Goal: Transaction & Acquisition: Purchase product/service

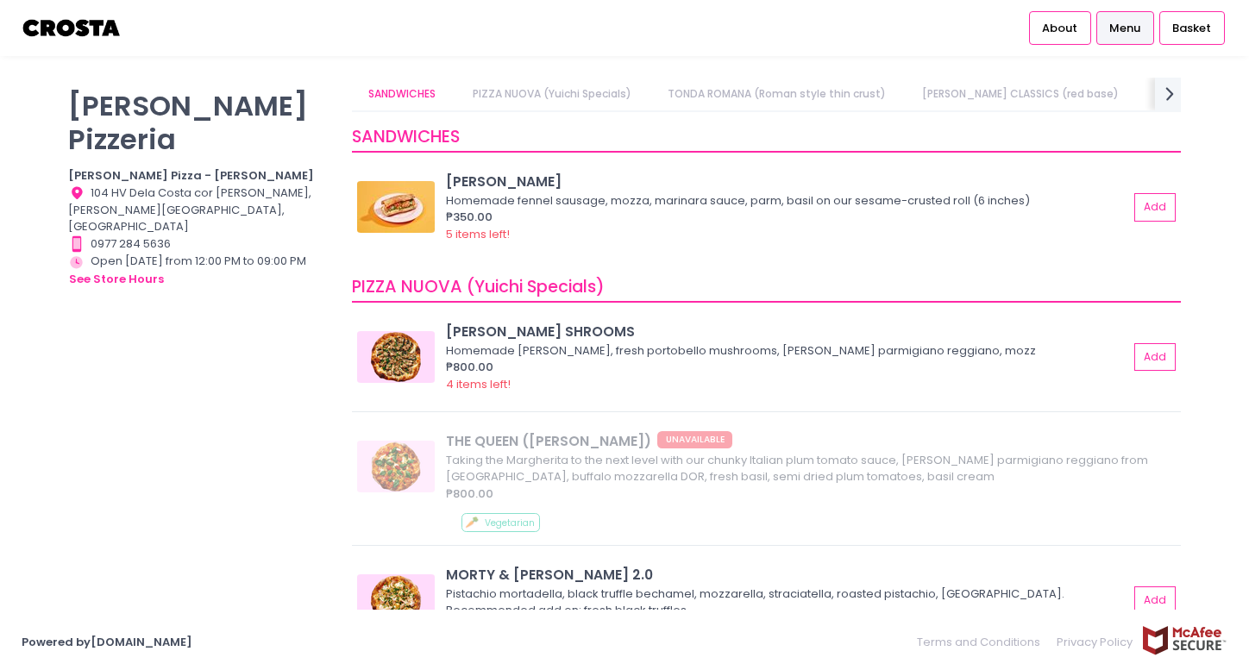
click at [592, 95] on link "PIZZA NUOVA (Yuichi Specials)" at bounding box center [552, 94] width 192 height 33
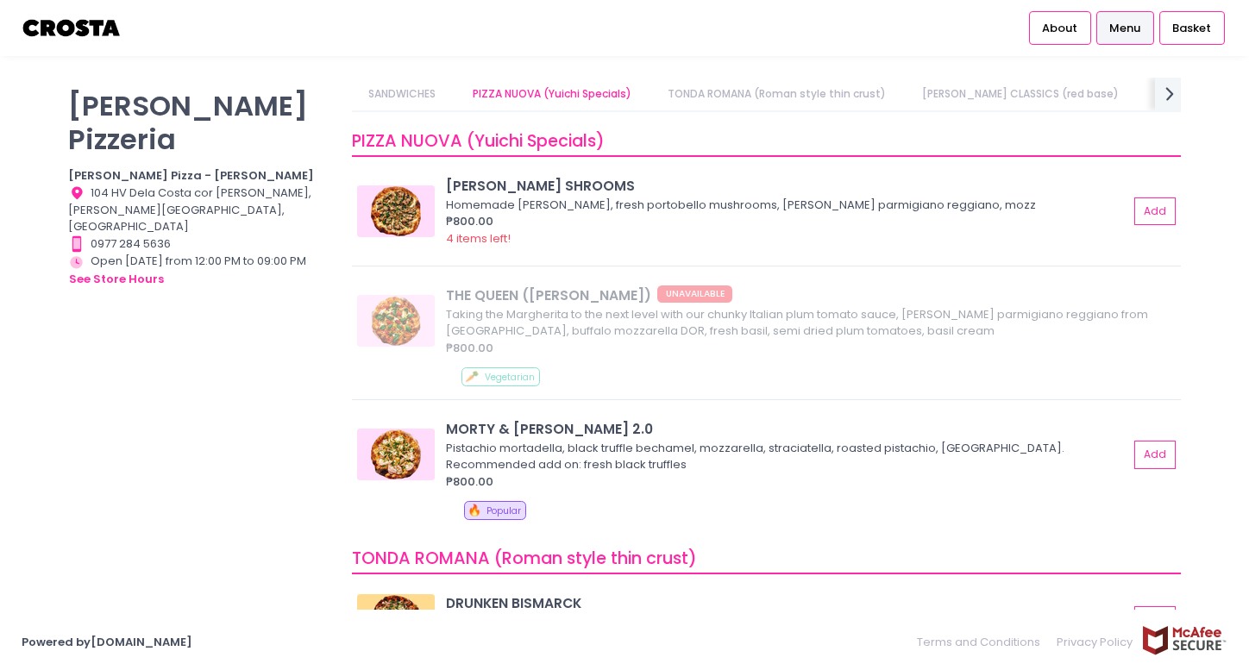
scroll to position [150, 0]
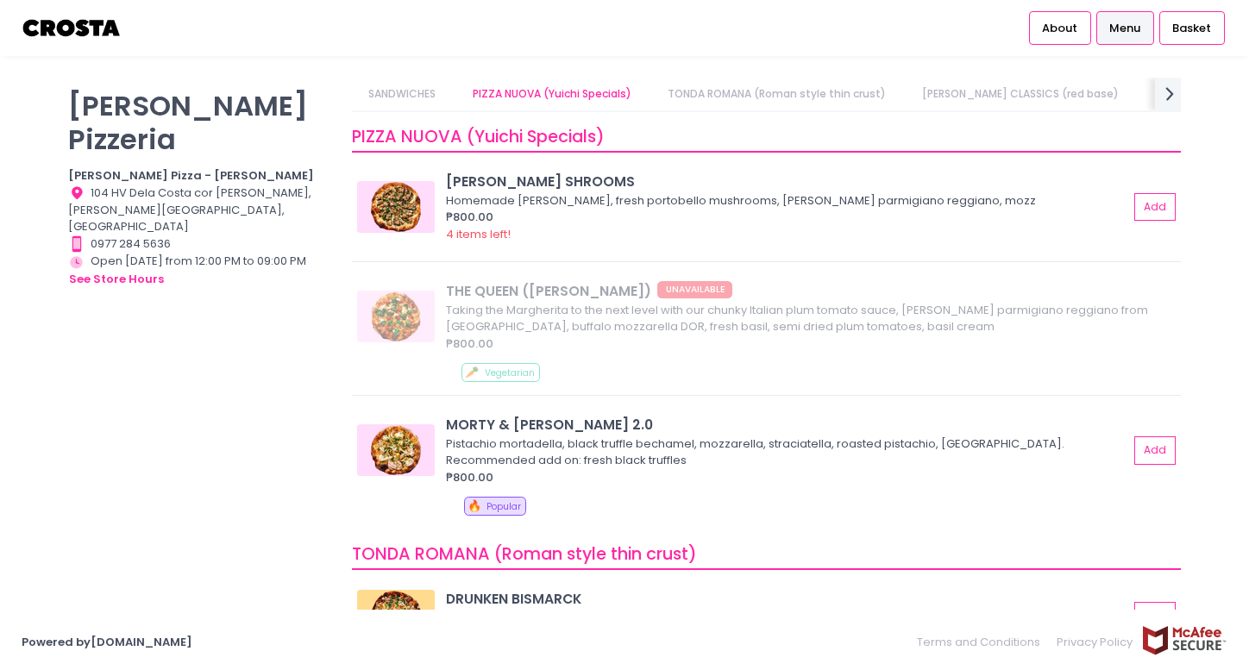
click at [850, 91] on link "TONDA ROMANA (Roman style thin crust)" at bounding box center [776, 94] width 252 height 33
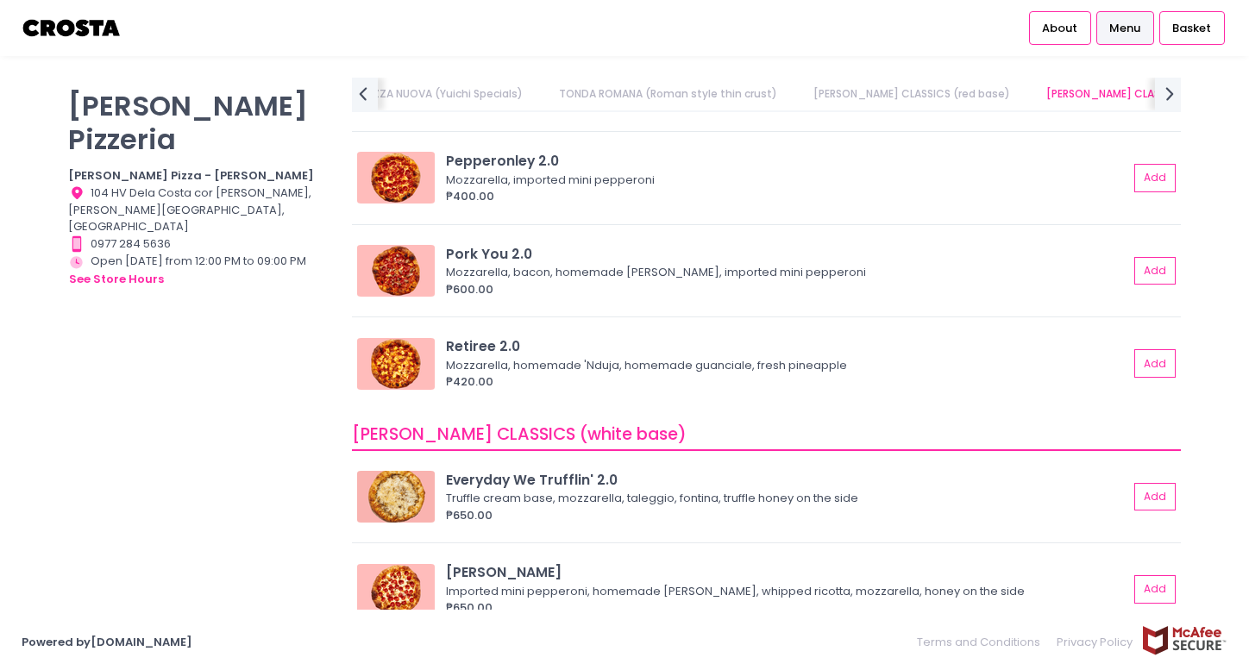
scroll to position [719, 0]
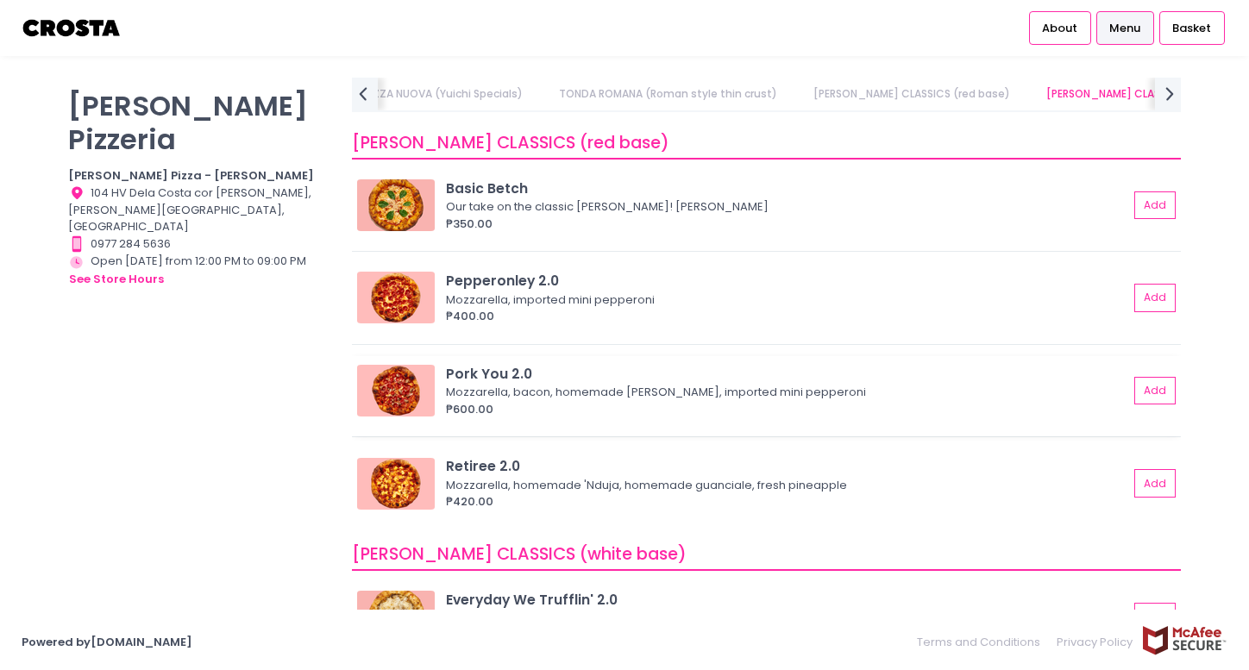
click at [727, 406] on div "₱600.00" at bounding box center [787, 409] width 682 height 17
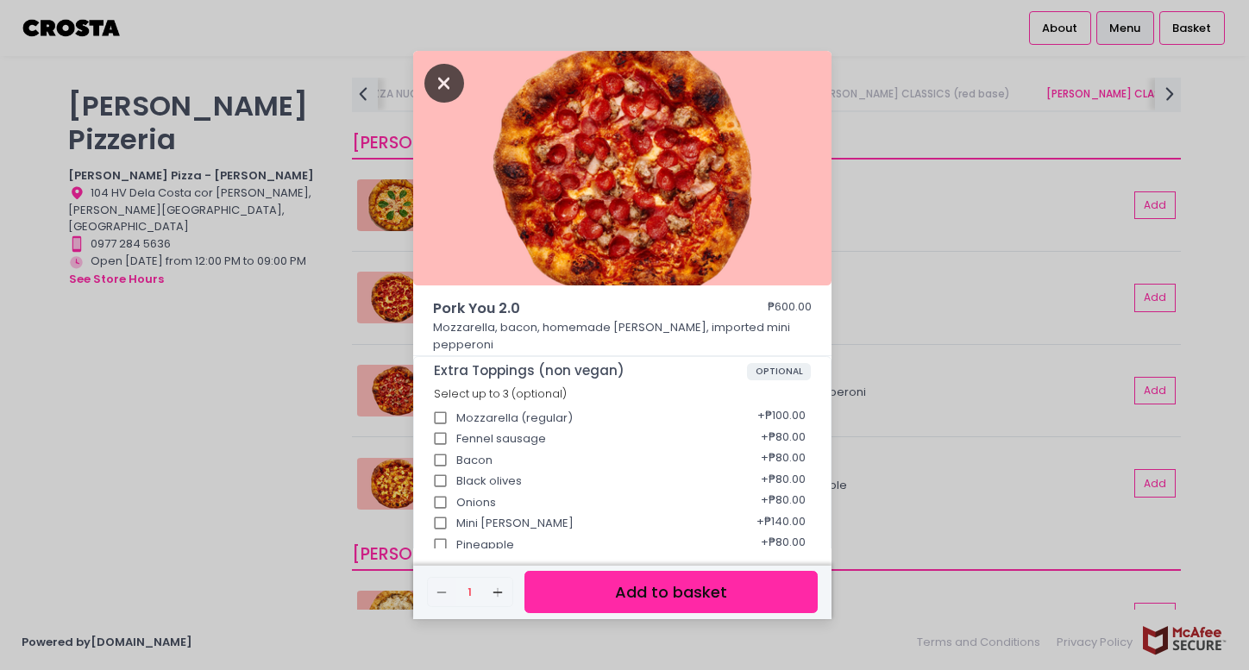
click at [448, 73] on icon "Close" at bounding box center [444, 83] width 40 height 39
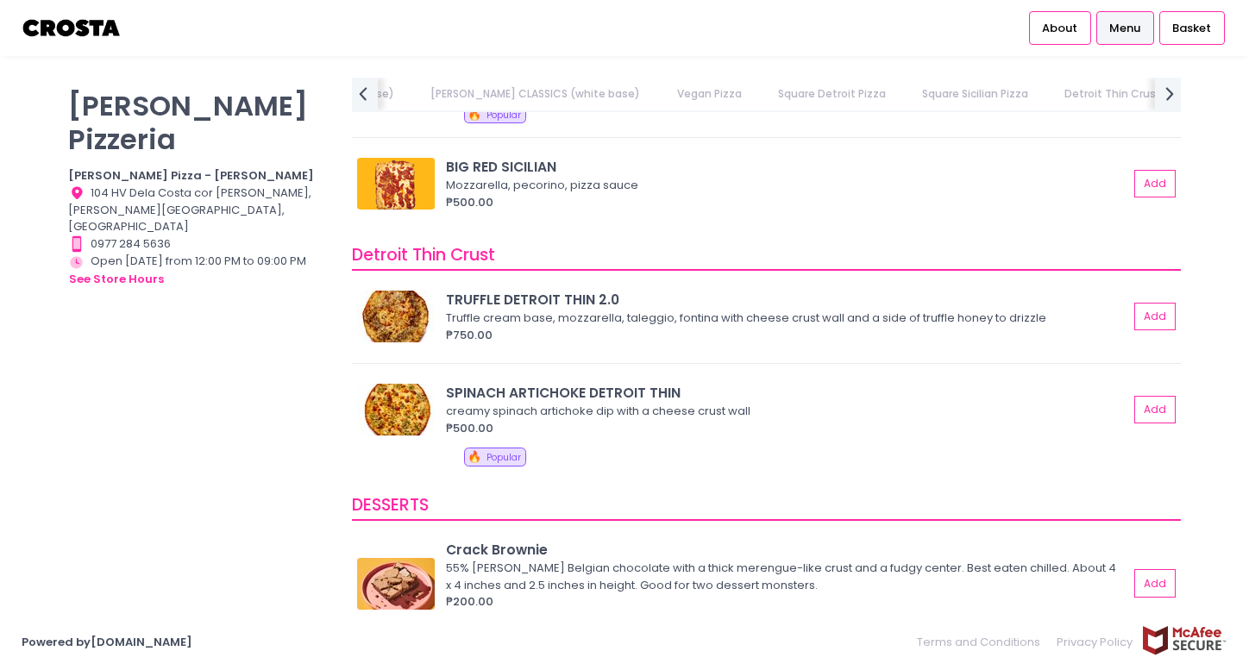
scroll to position [2988, 0]
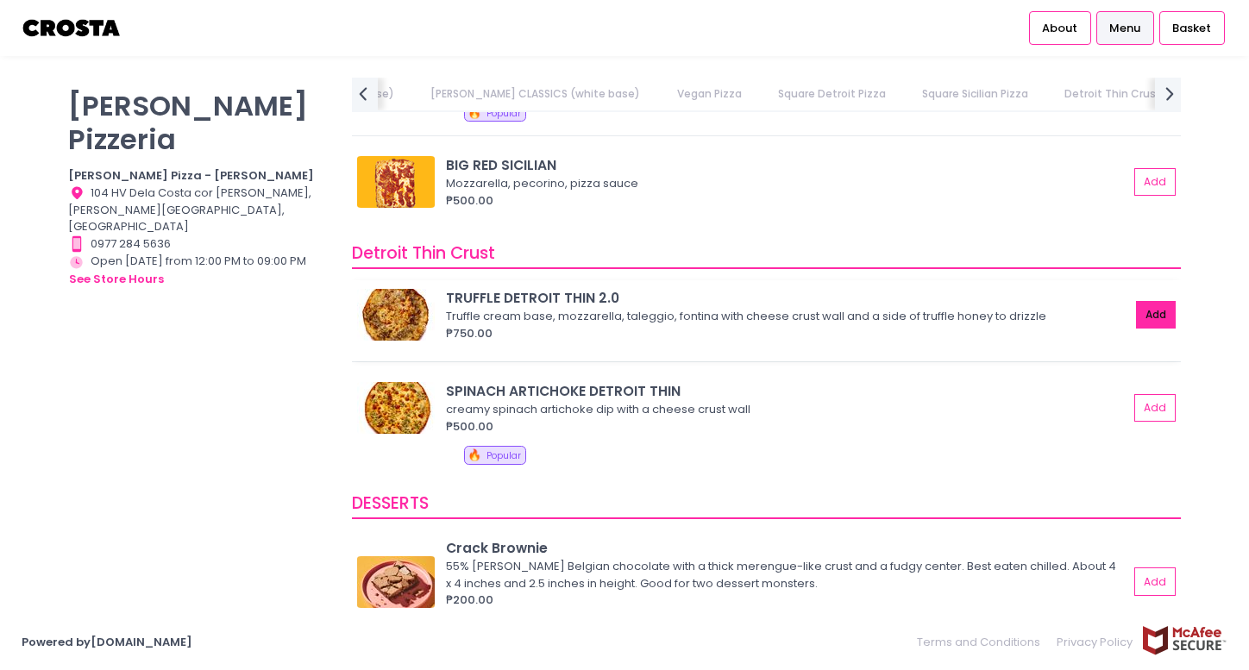
click at [1147, 324] on button "Add" at bounding box center [1156, 315] width 40 height 28
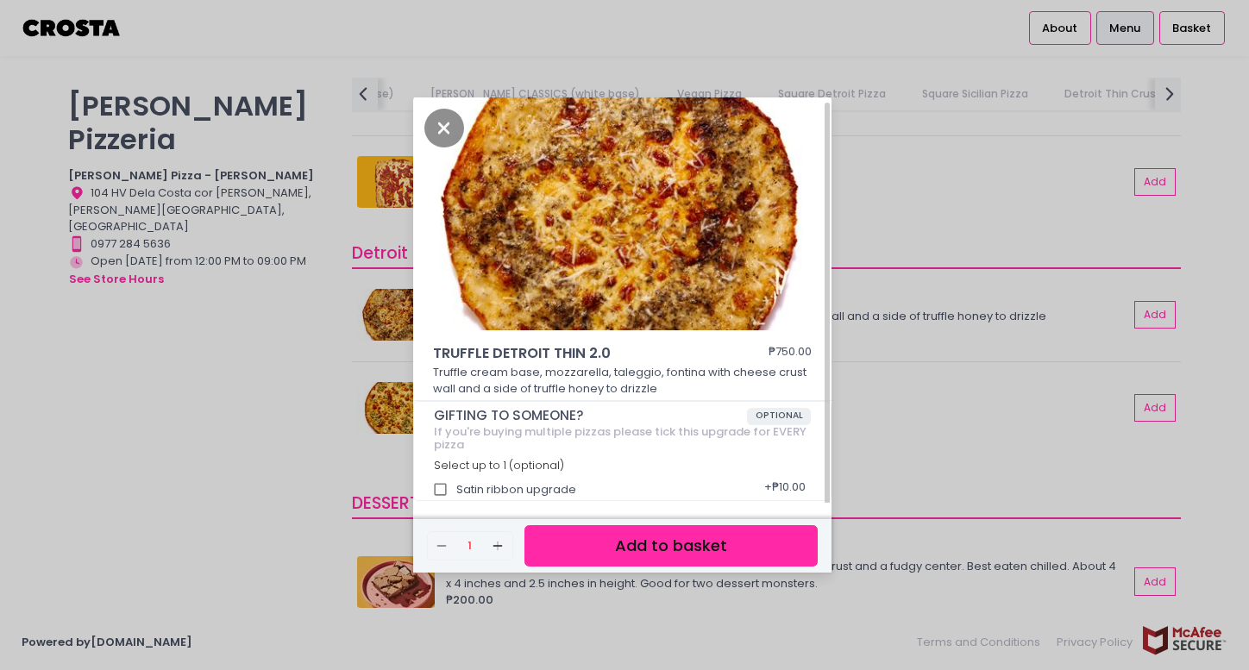
scroll to position [4, 0]
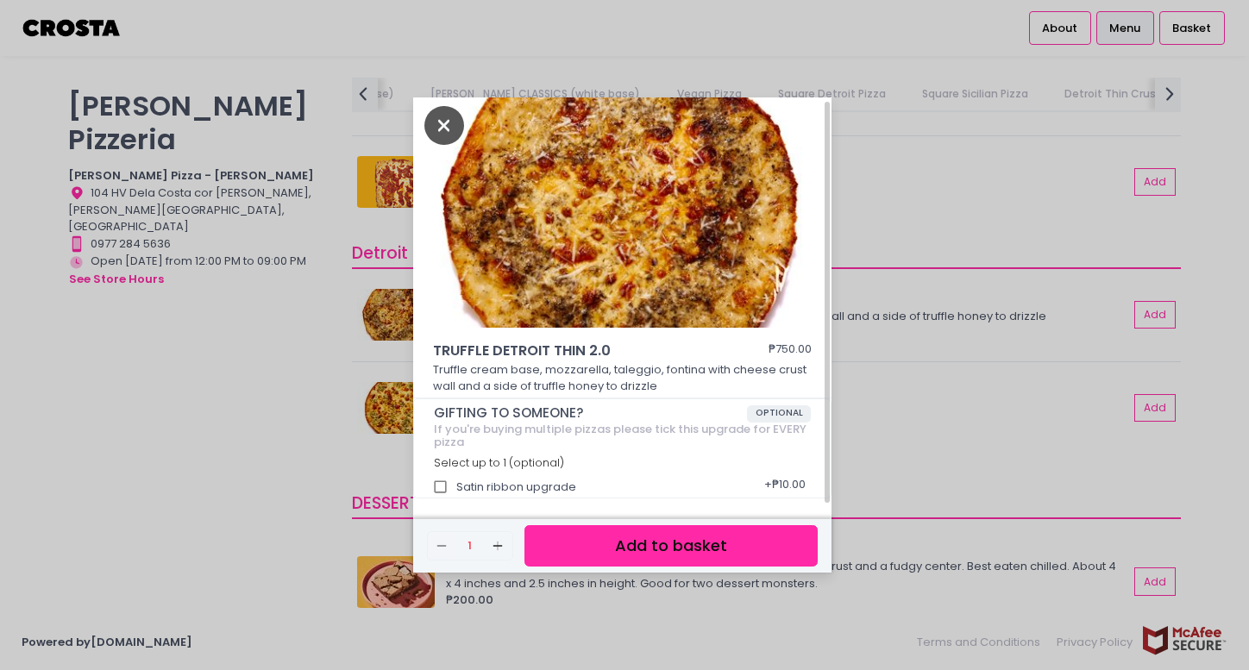
click at [439, 132] on icon "Close" at bounding box center [444, 125] width 40 height 39
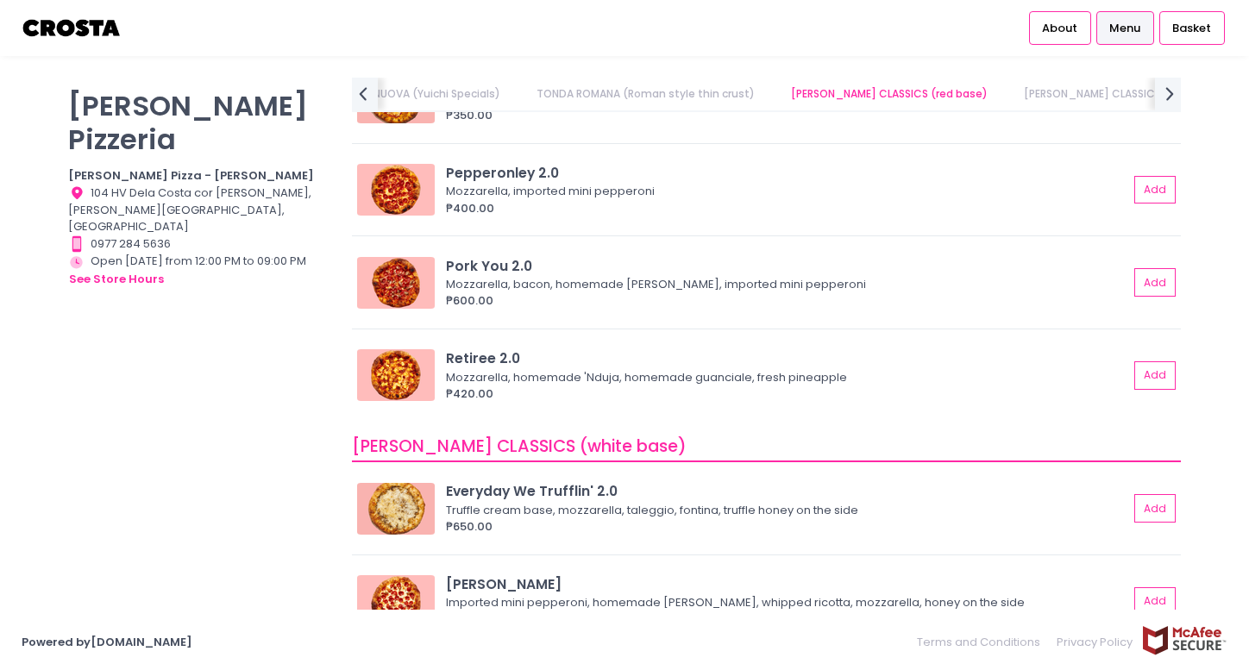
scroll to position [684, 0]
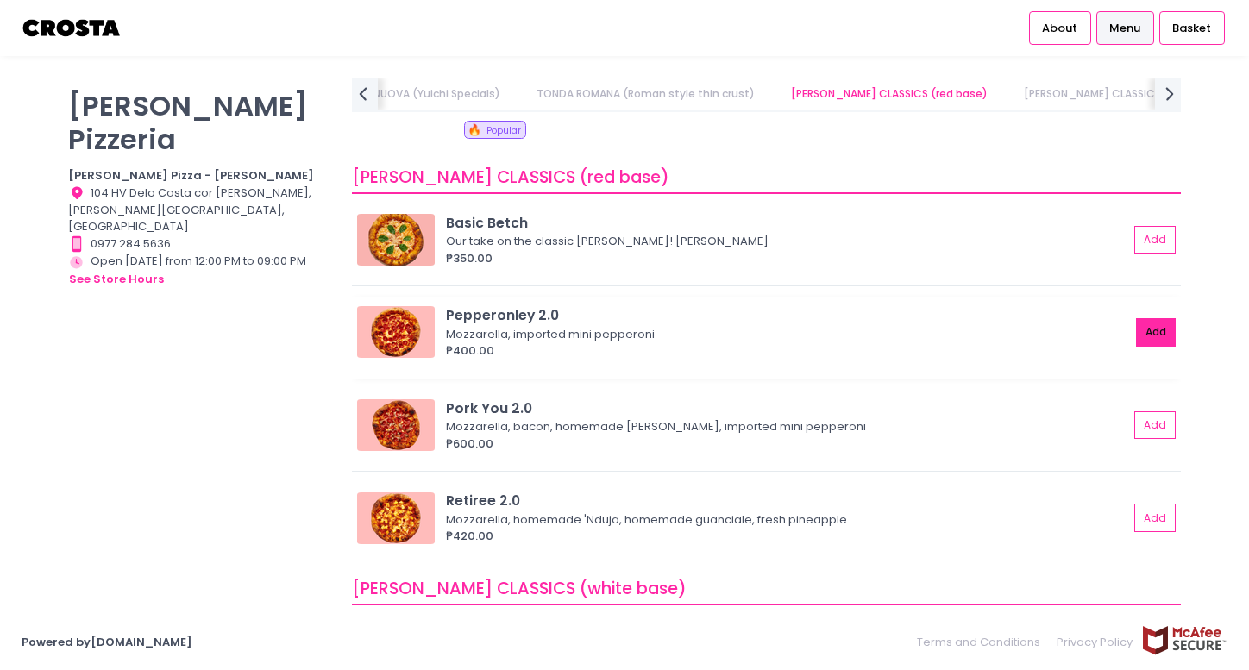
click at [1153, 336] on button "Add" at bounding box center [1156, 332] width 40 height 28
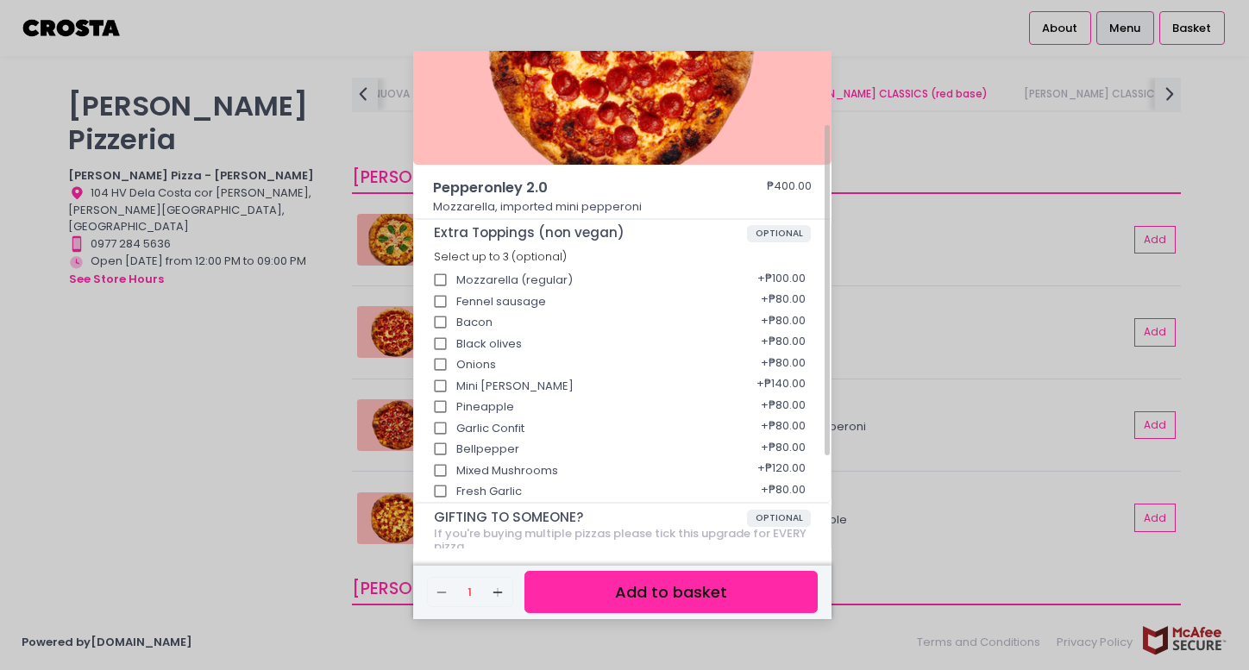
scroll to position [0, 0]
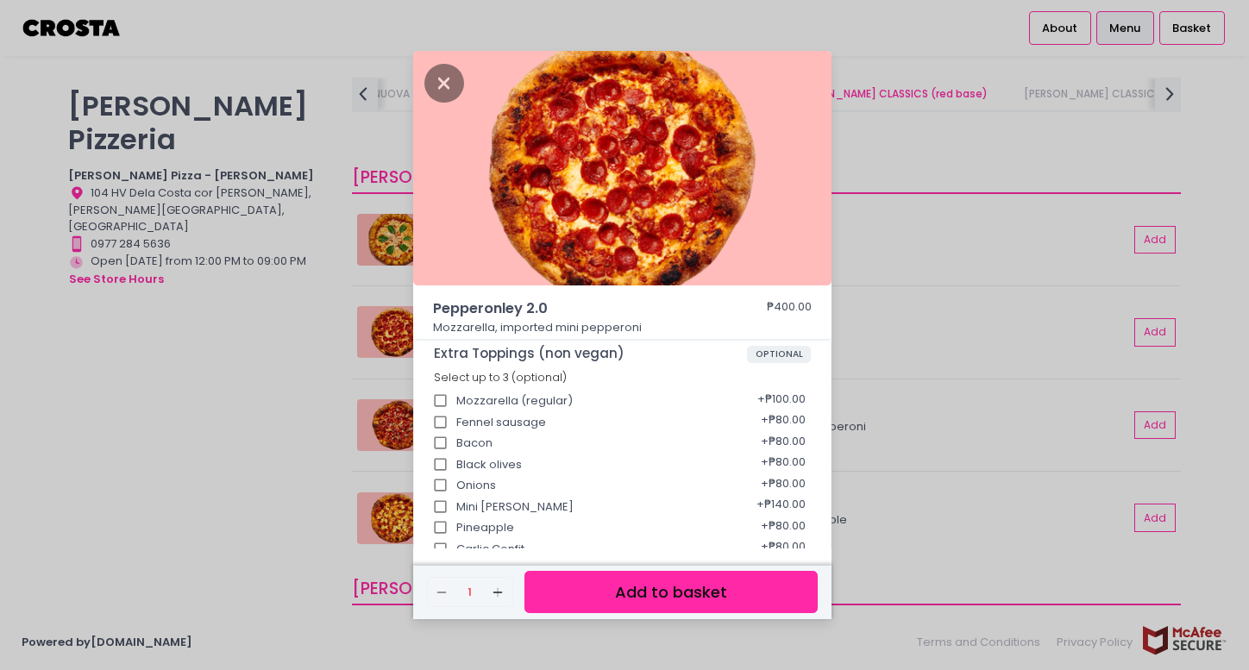
click at [320, 452] on div "Pepperonley 2.0 ₱400.00 Mozzarella, imported mini pepperoni Extra Toppings (non…" at bounding box center [624, 335] width 1249 height 670
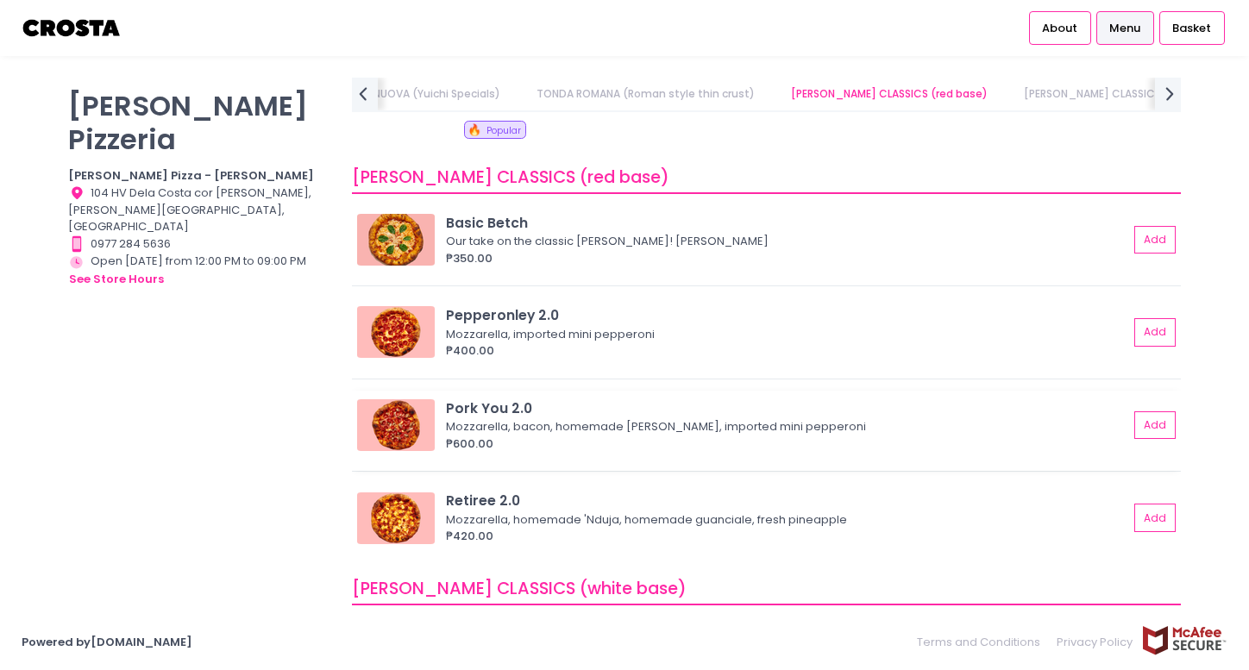
click at [522, 439] on div "₱600.00" at bounding box center [787, 444] width 682 height 17
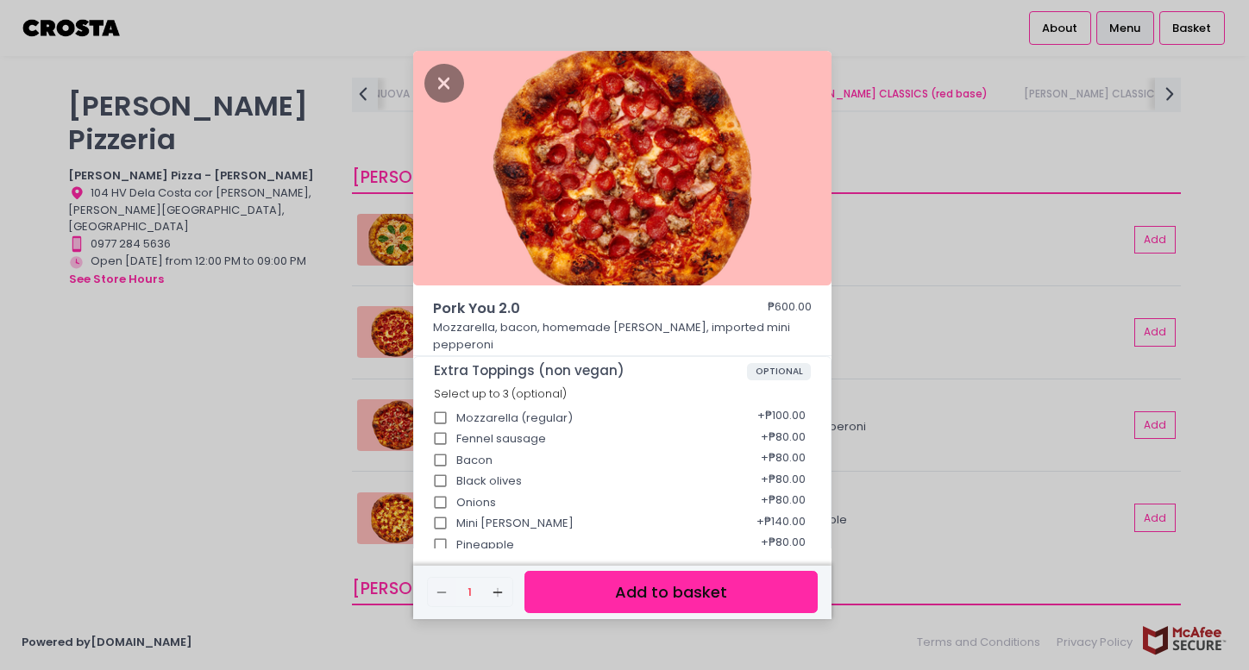
click at [676, 597] on button "Add to basket" at bounding box center [671, 592] width 293 height 42
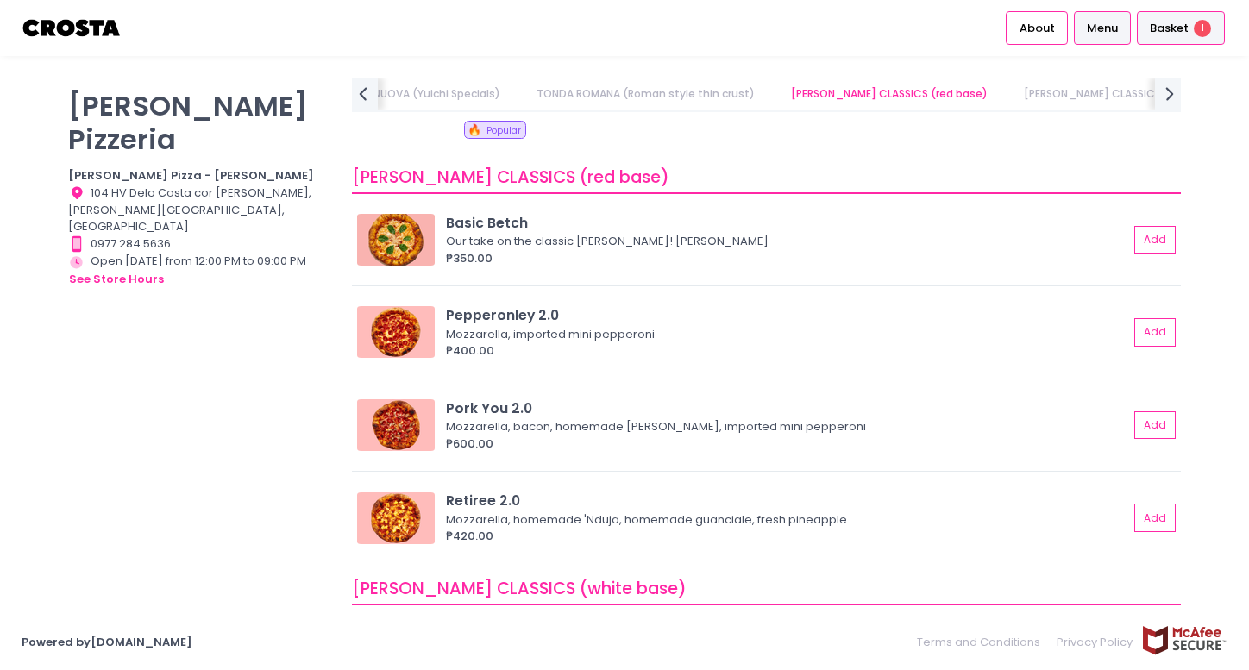
click at [1167, 28] on span "Basket" at bounding box center [1169, 28] width 39 height 17
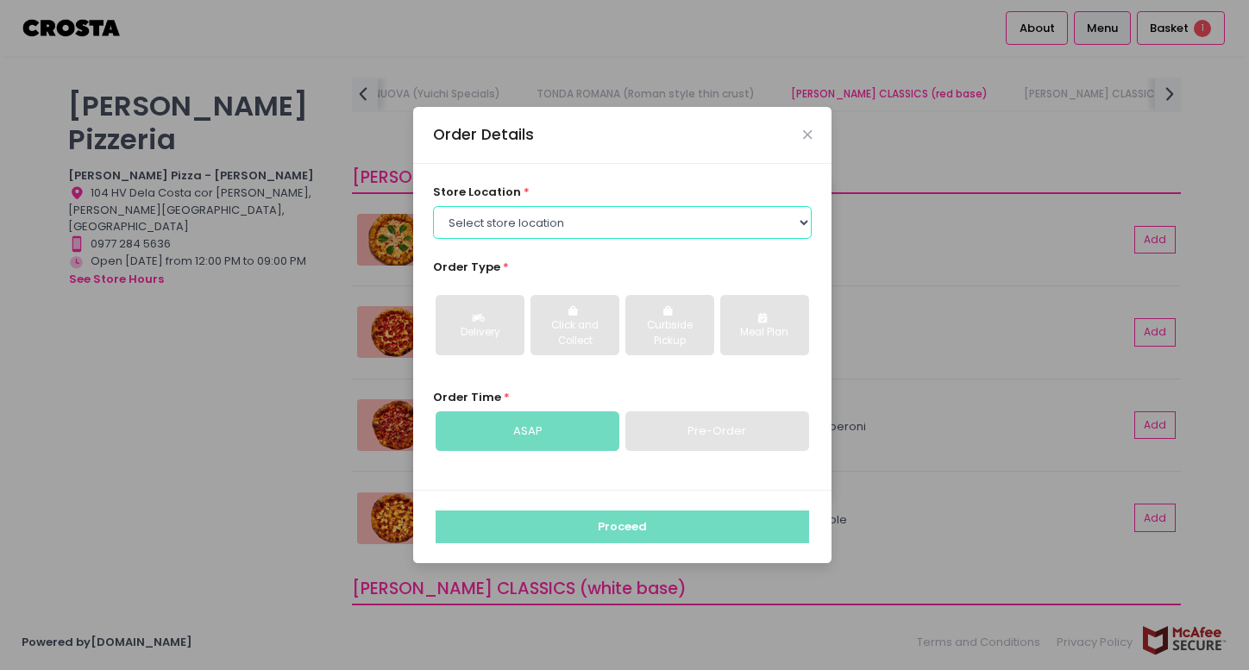
click at [630, 222] on select "Select store location [PERSON_NAME] Pizza - [PERSON_NAME] Pizza - [GEOGRAPHIC_D…" at bounding box center [623, 222] width 380 height 33
select select "5fabb2e53664a8677beaeb89"
click at [433, 206] on select "Select store location [PERSON_NAME] Pizza - [PERSON_NAME] Pizza - [GEOGRAPHIC_D…" at bounding box center [623, 222] width 380 height 33
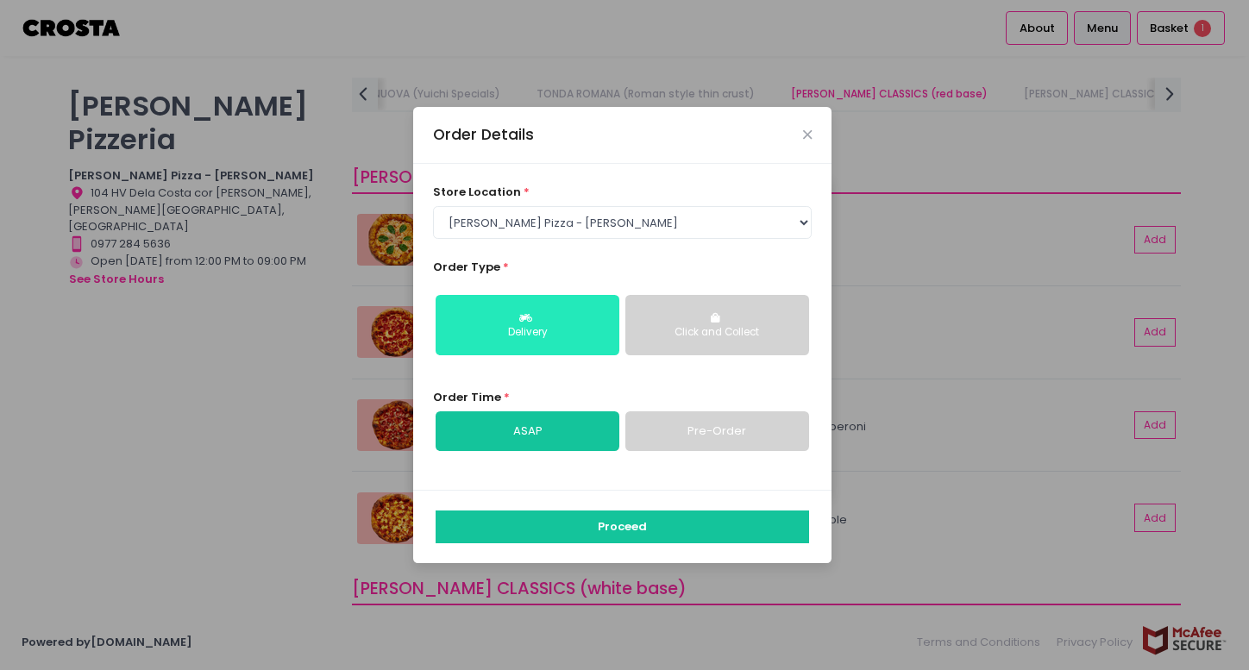
click at [566, 343] on button "Delivery" at bounding box center [528, 325] width 184 height 60
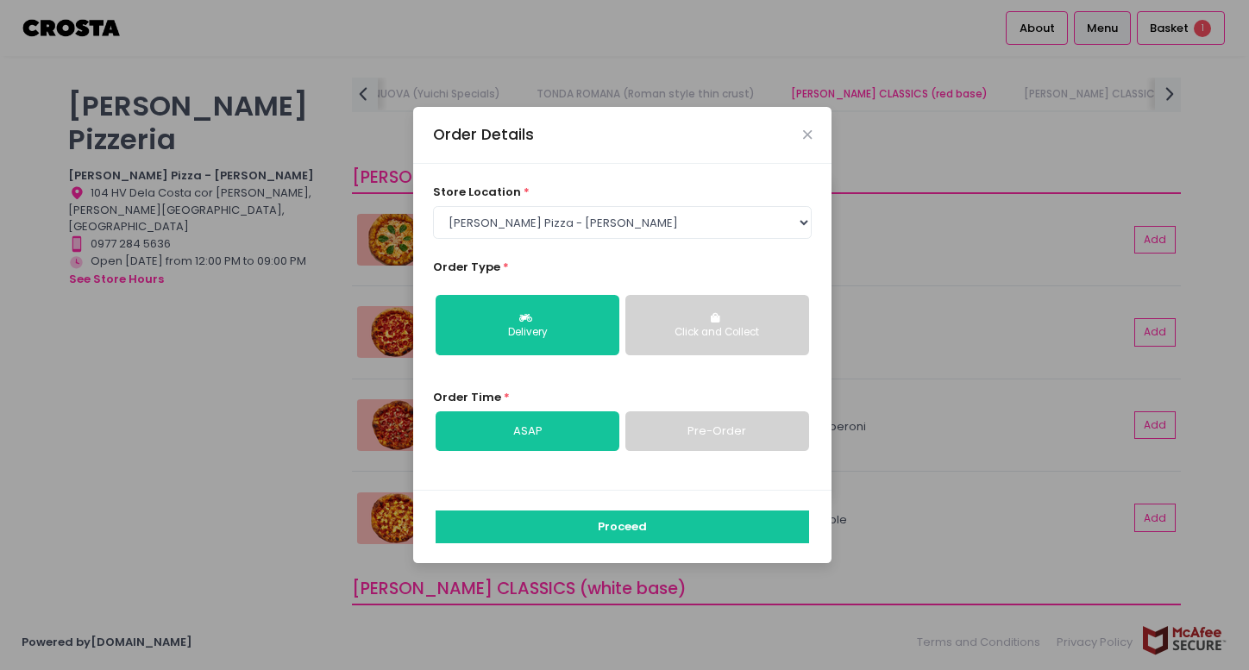
click at [651, 436] on link "Pre-Order" at bounding box center [717, 432] width 184 height 40
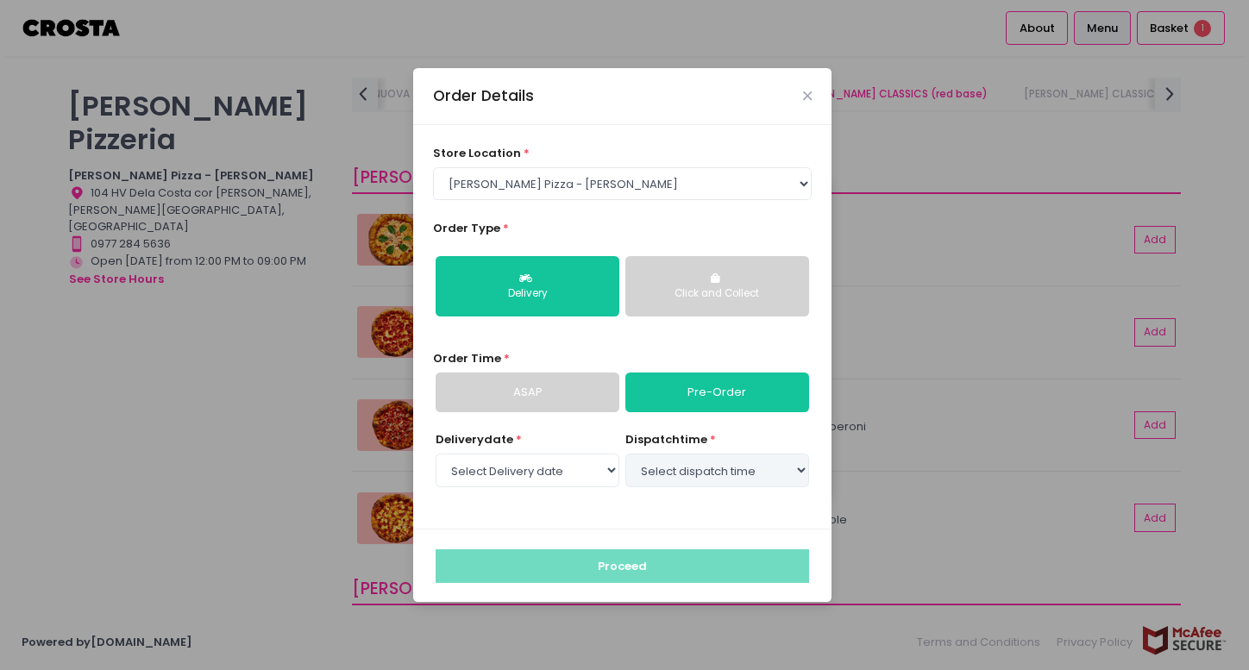
select select "[DATE]"
click at [660, 472] on select "Select dispatch time 07:00 PM - 07:30 PM 07:30 PM - 08:00 PM 08:00 PM - 08:30 P…" at bounding box center [717, 470] width 184 height 33
select select "19:30"
click at [625, 454] on select "Select dispatch time 07:00 PM - 07:30 PM 07:30 PM - 08:00 PM 08:00 PM - 08:30 P…" at bounding box center [717, 470] width 184 height 33
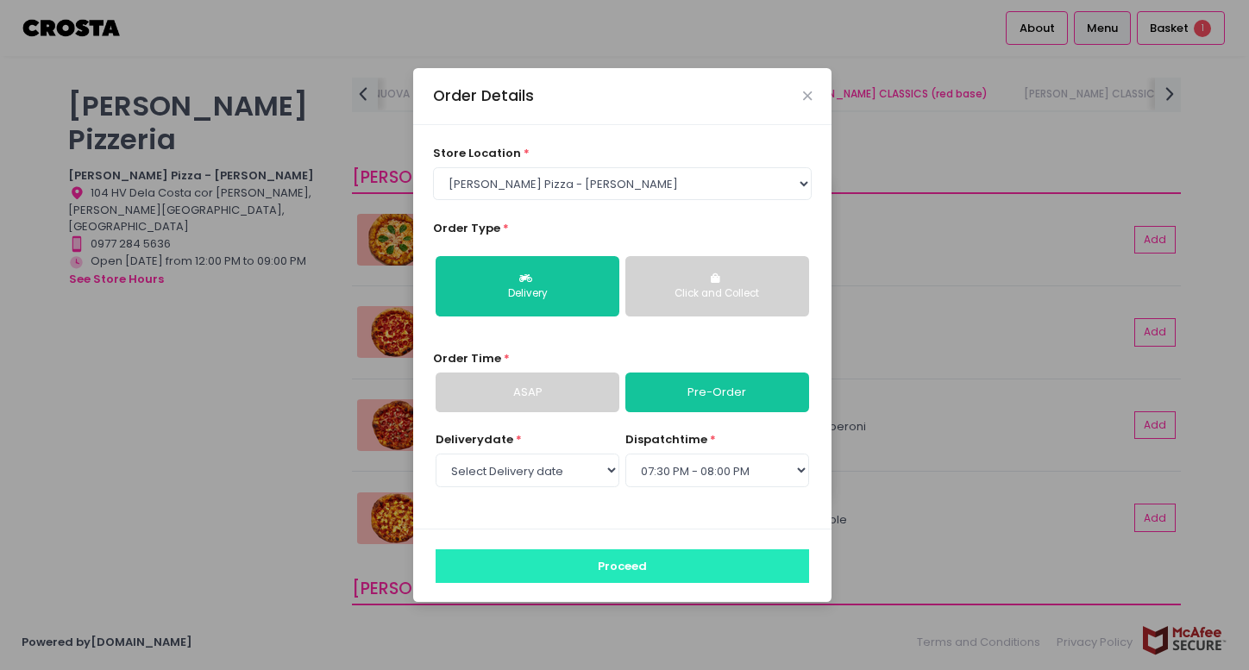
click at [682, 565] on button "Proceed" at bounding box center [623, 566] width 374 height 33
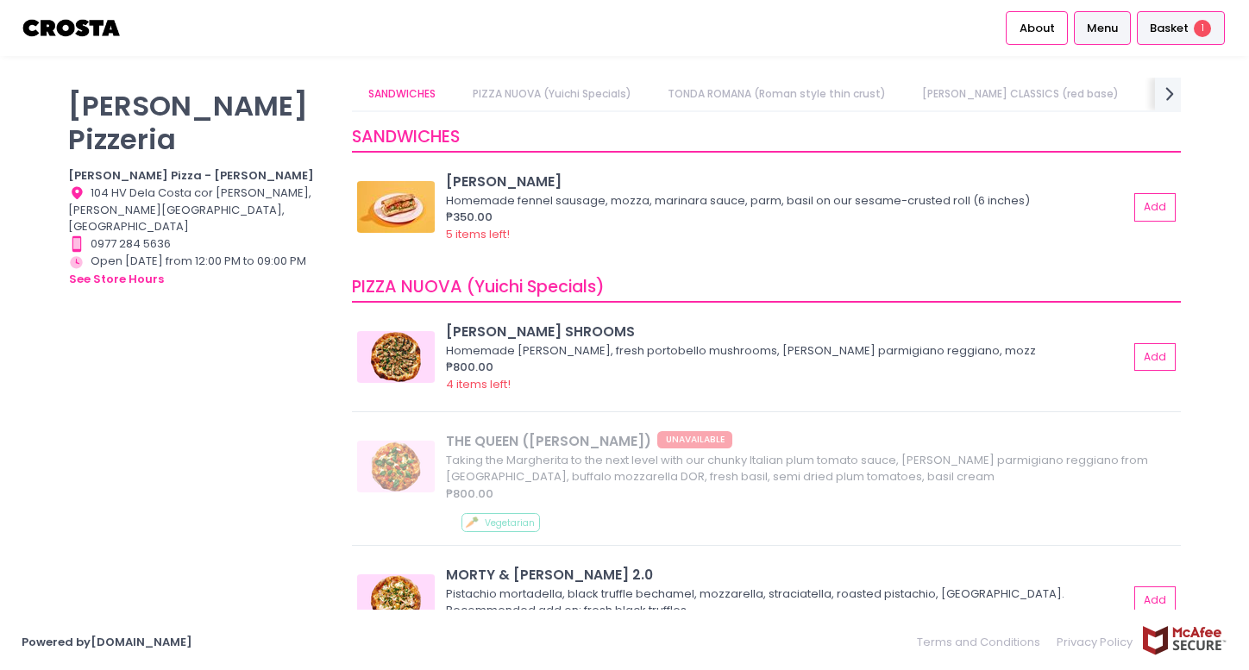
click at [1174, 24] on span "Basket" at bounding box center [1169, 28] width 39 height 17
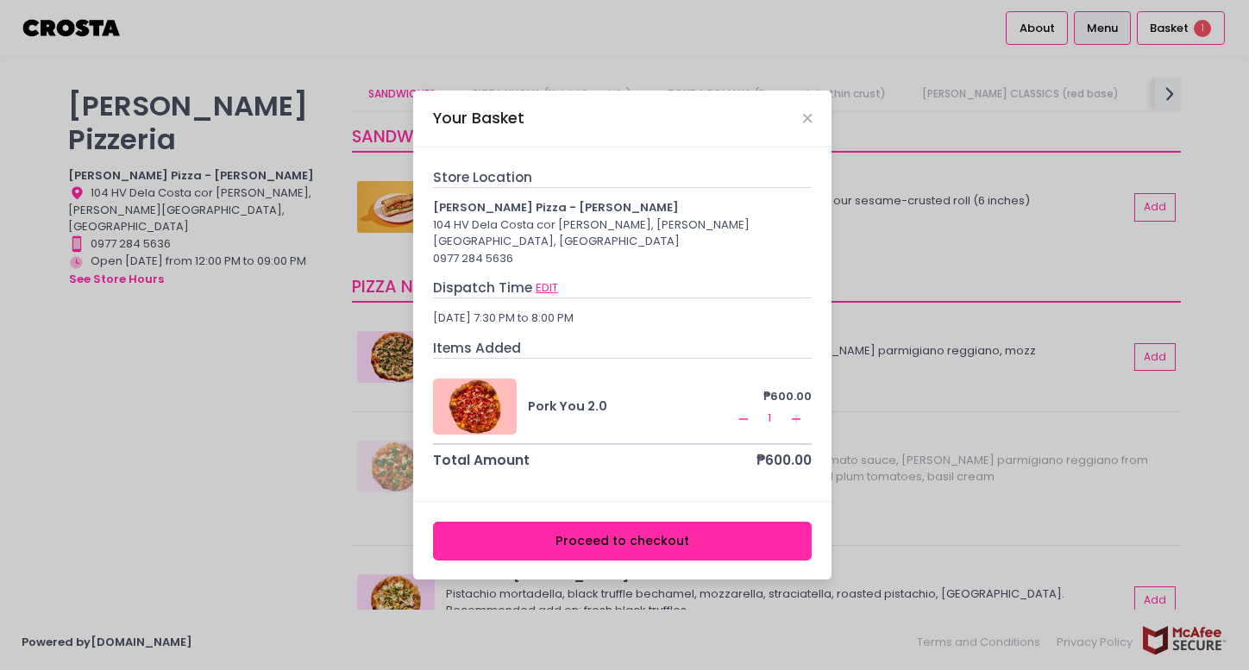
click at [549, 279] on button "EDIT" at bounding box center [547, 288] width 24 height 19
select select "5fabb2e53664a8677beaeb89"
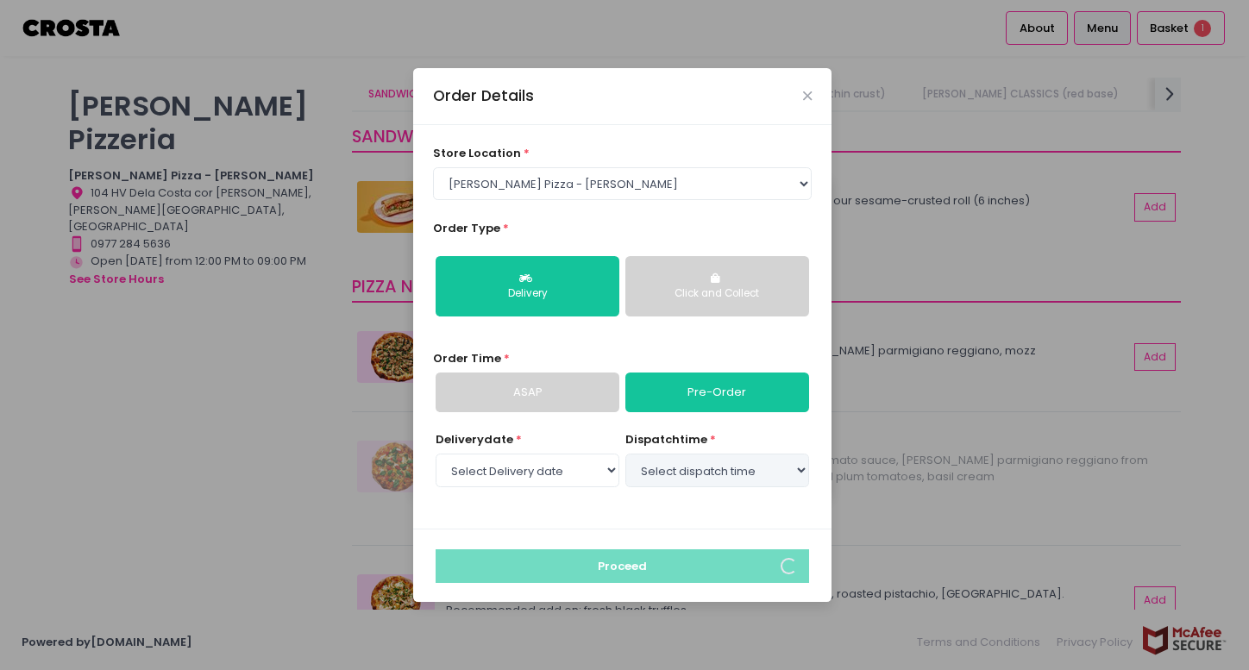
select select "[DATE]"
click at [654, 462] on select "Select dispatch time 07:00 PM - 07:30 PM 07:30 PM - 08:00 PM 08:00 PM - 08:30 P…" at bounding box center [717, 470] width 184 height 33
click at [625, 454] on select "Select dispatch time 07:00 PM - 07:30 PM 07:30 PM - 08:00 PM 08:00 PM - 08:30 P…" at bounding box center [717, 470] width 184 height 33
click at [787, 475] on select "Select dispatch time 07:00 PM - 07:30 PM 07:30 PM - 08:00 PM 08:00 PM - 08:30 P…" at bounding box center [717, 470] width 184 height 33
select select "19:30"
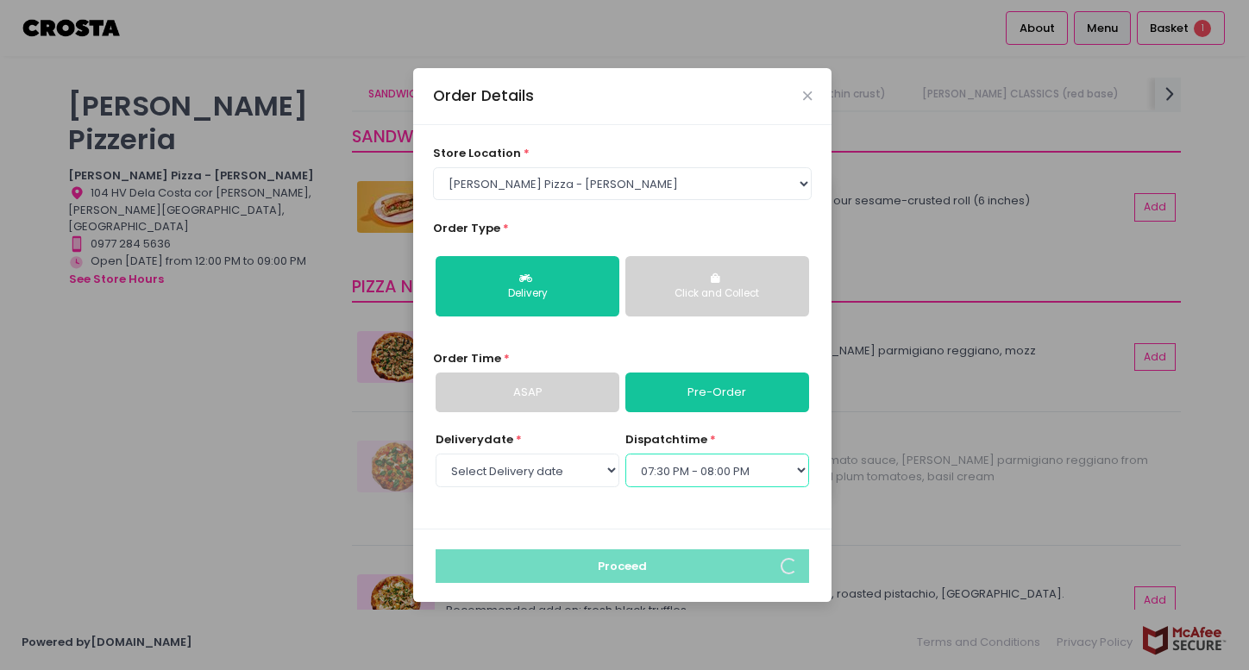
click at [625, 454] on select "Select dispatch time 07:00 PM - 07:30 PM 07:30 PM - 08:00 PM 08:00 PM - 08:30 P…" at bounding box center [717, 470] width 184 height 33
click at [800, 97] on div "Order Details" at bounding box center [622, 96] width 418 height 57
click at [804, 97] on icon "Close" at bounding box center [807, 96] width 9 height 13
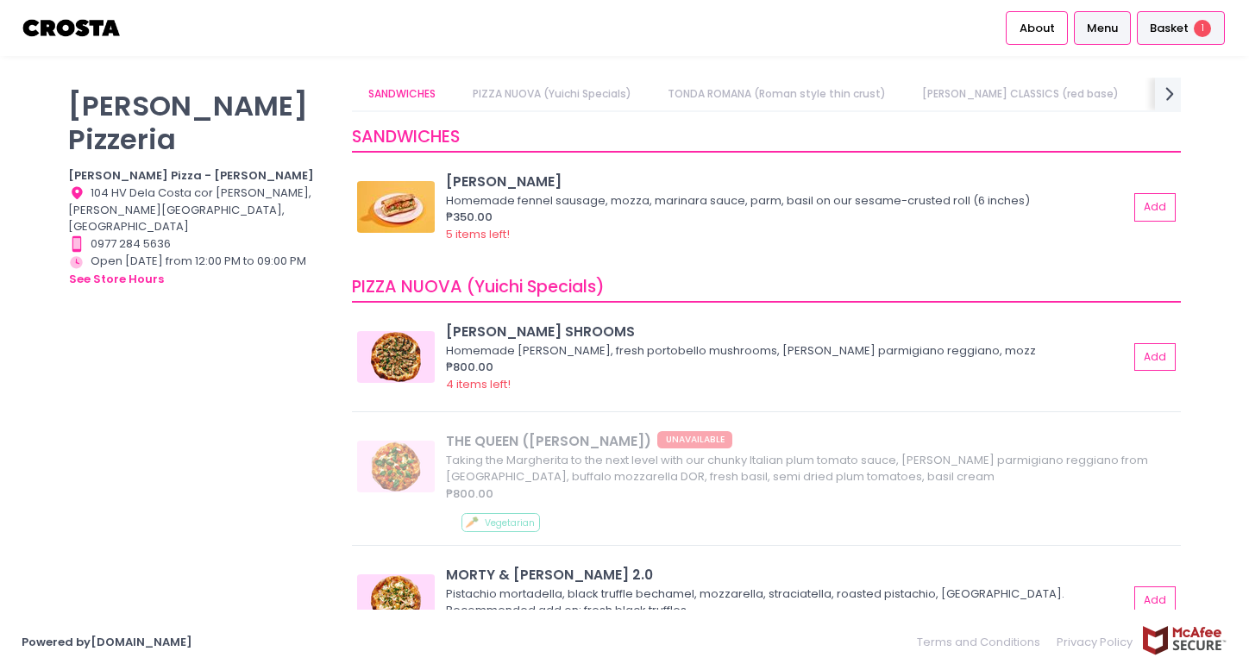
click at [1181, 28] on span "Basket" at bounding box center [1169, 28] width 39 height 17
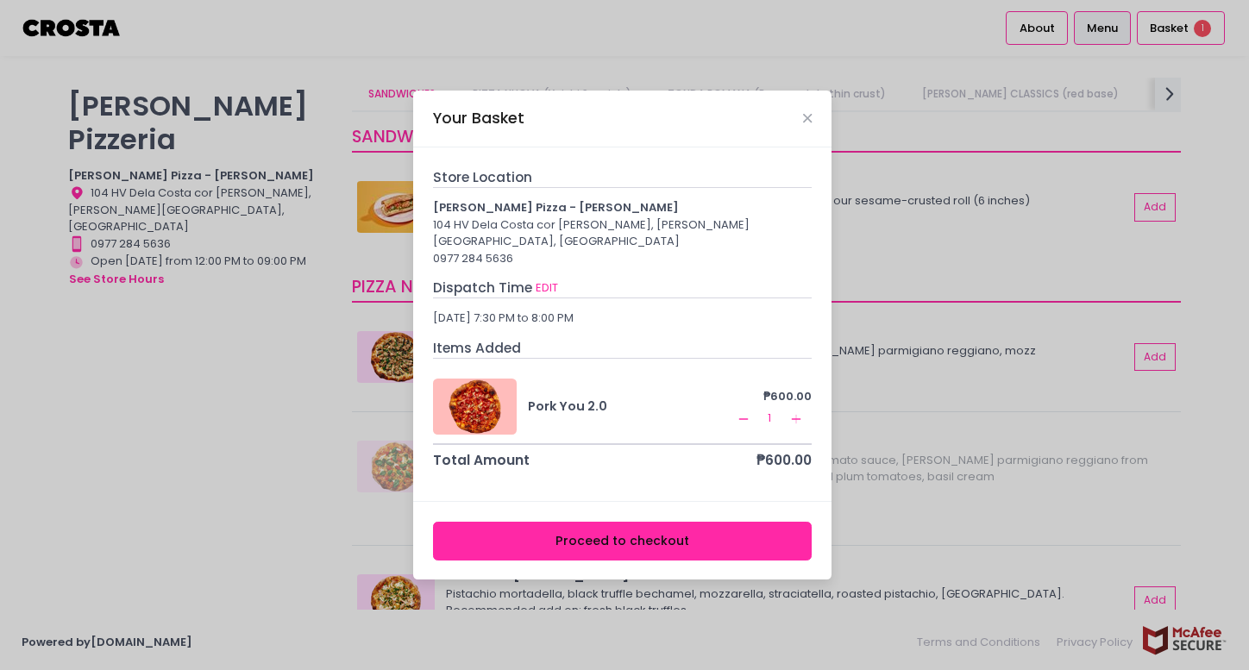
click at [651, 527] on button "Proceed to checkout" at bounding box center [623, 541] width 380 height 39
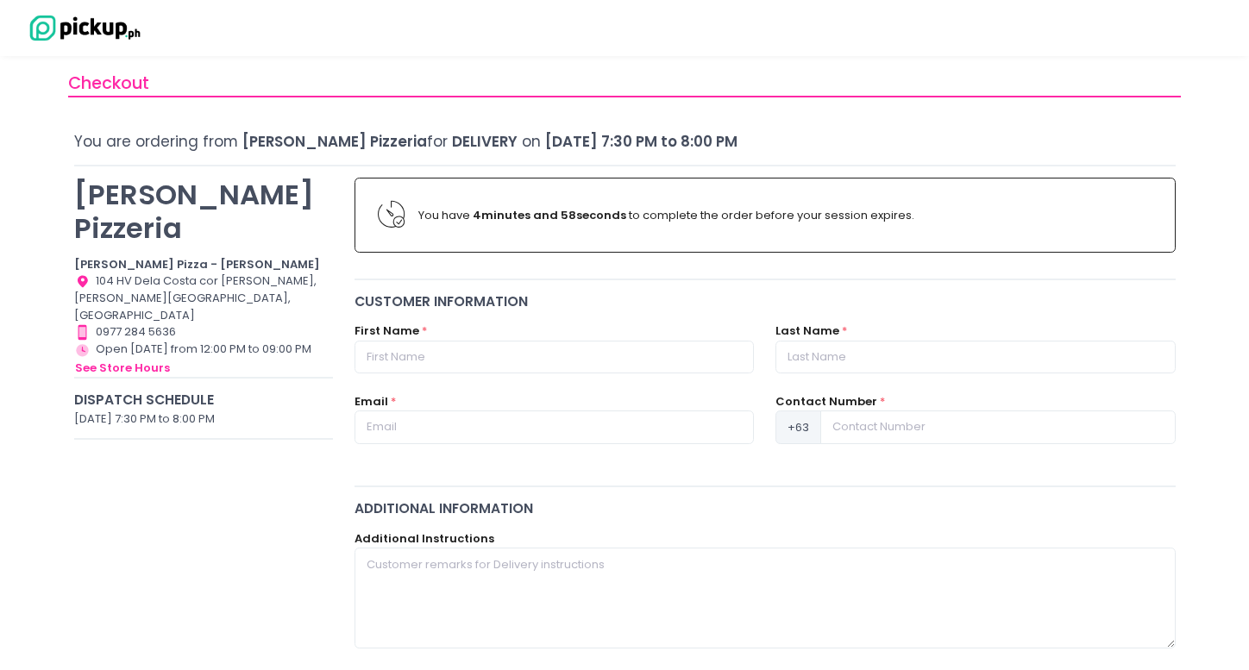
scroll to position [25, 0]
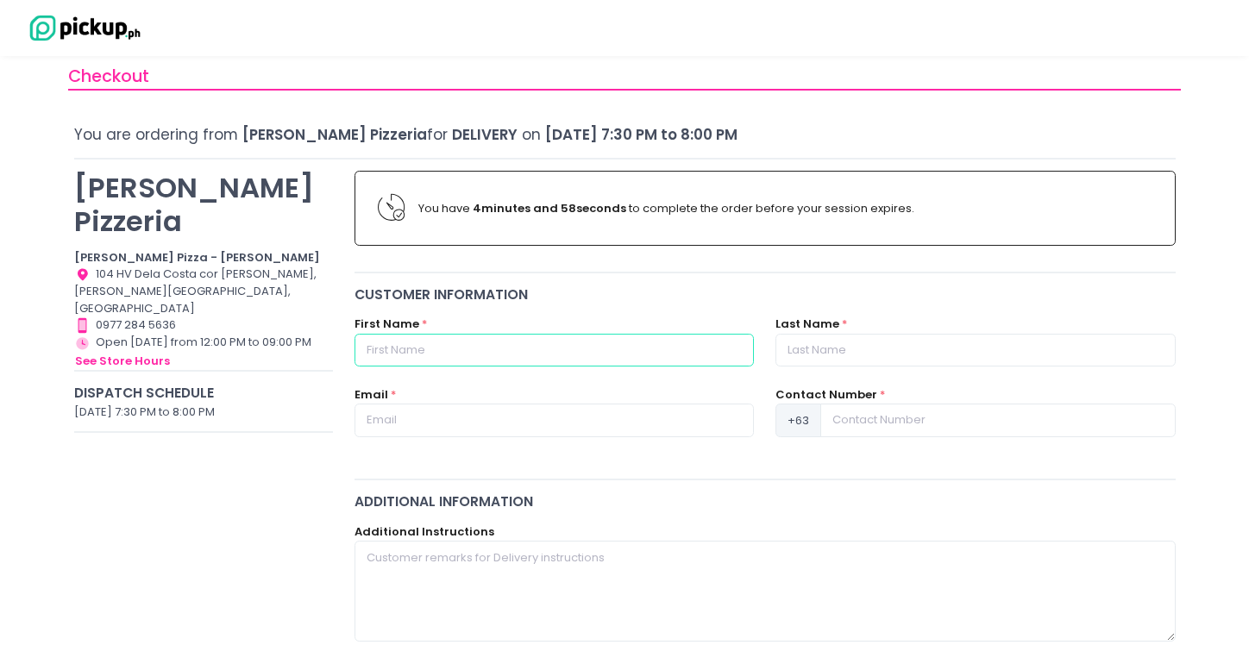
click at [661, 358] on input "text" at bounding box center [554, 350] width 399 height 33
type input "[PERSON_NAME]"
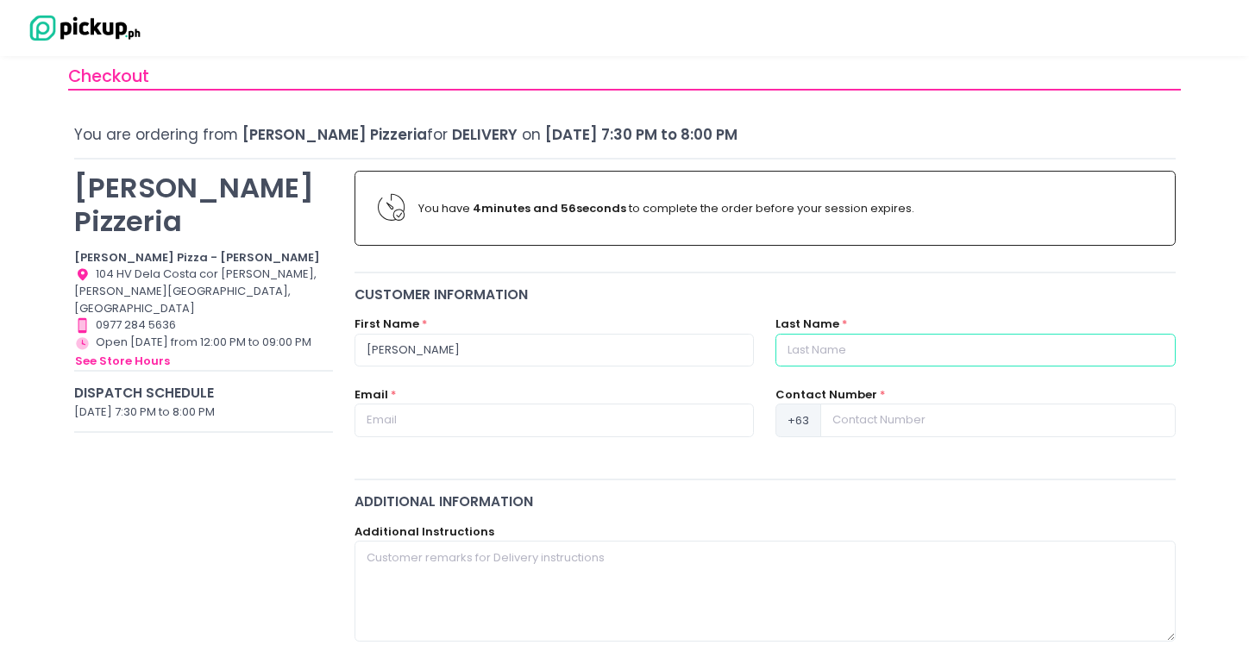
type input "[PERSON_NAME]"
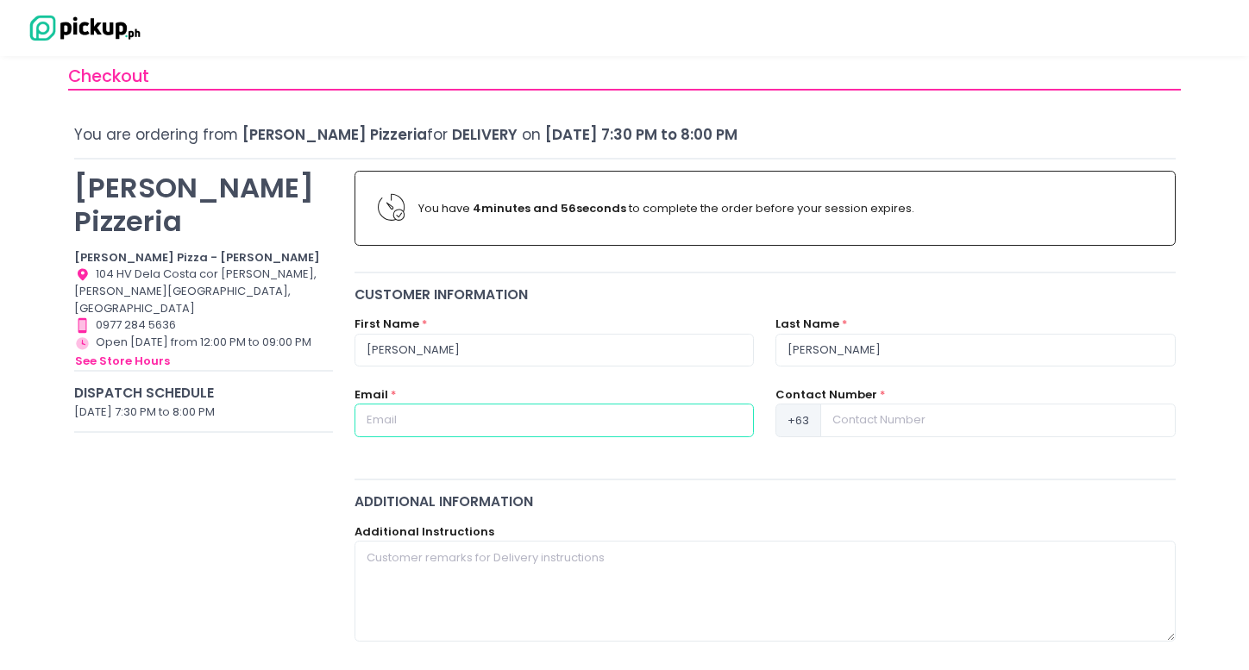
type input "[EMAIL_ADDRESS][DOMAIN_NAME]"
type input "09178084428"
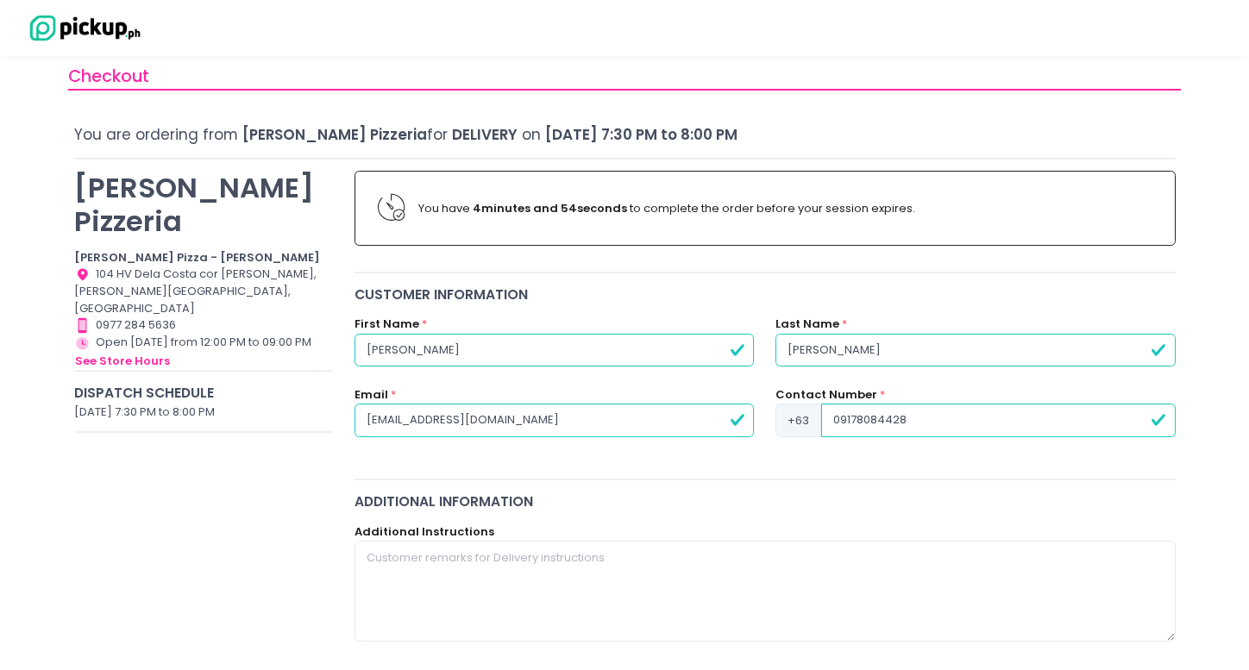
drag, startPoint x: 397, startPoint y: 350, endPoint x: 452, endPoint y: 349, distance: 55.2
click at [452, 349] on input "[PERSON_NAME]" at bounding box center [554, 350] width 399 height 33
type input "[PERSON_NAME]"
drag, startPoint x: 842, startPoint y: 416, endPoint x: 795, endPoint y: 416, distance: 46.6
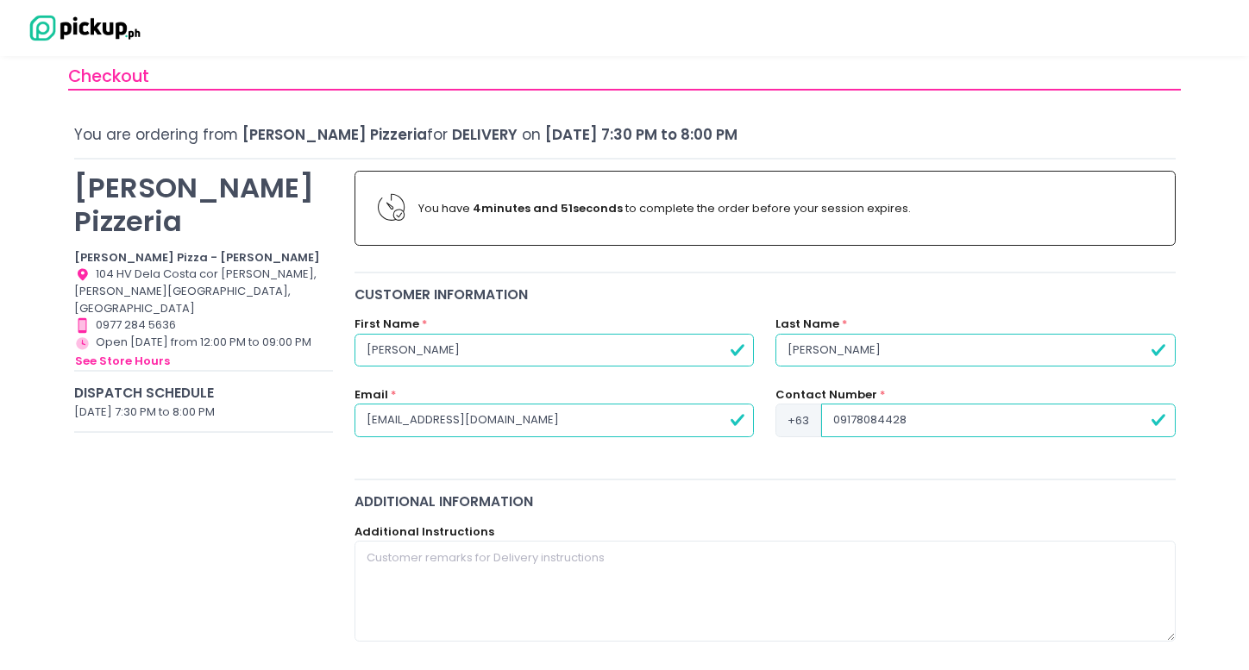
click at [795, 416] on div "[PHONE_NUMBER]" at bounding box center [975, 420] width 399 height 33
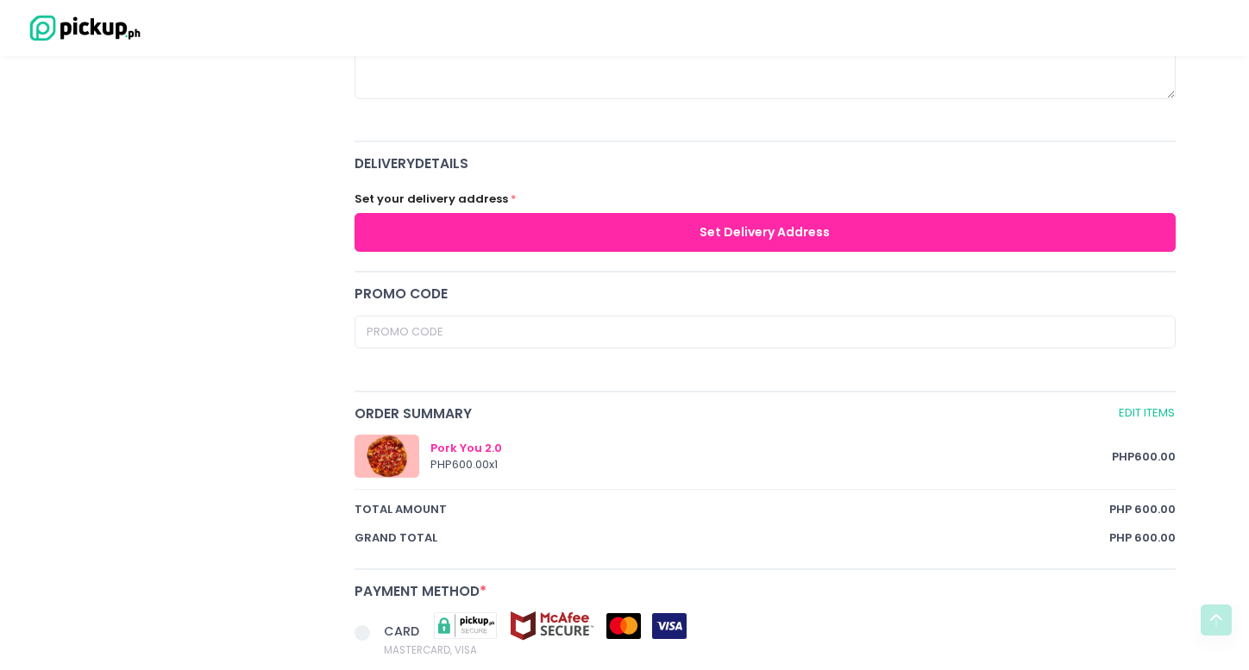
scroll to position [574, 0]
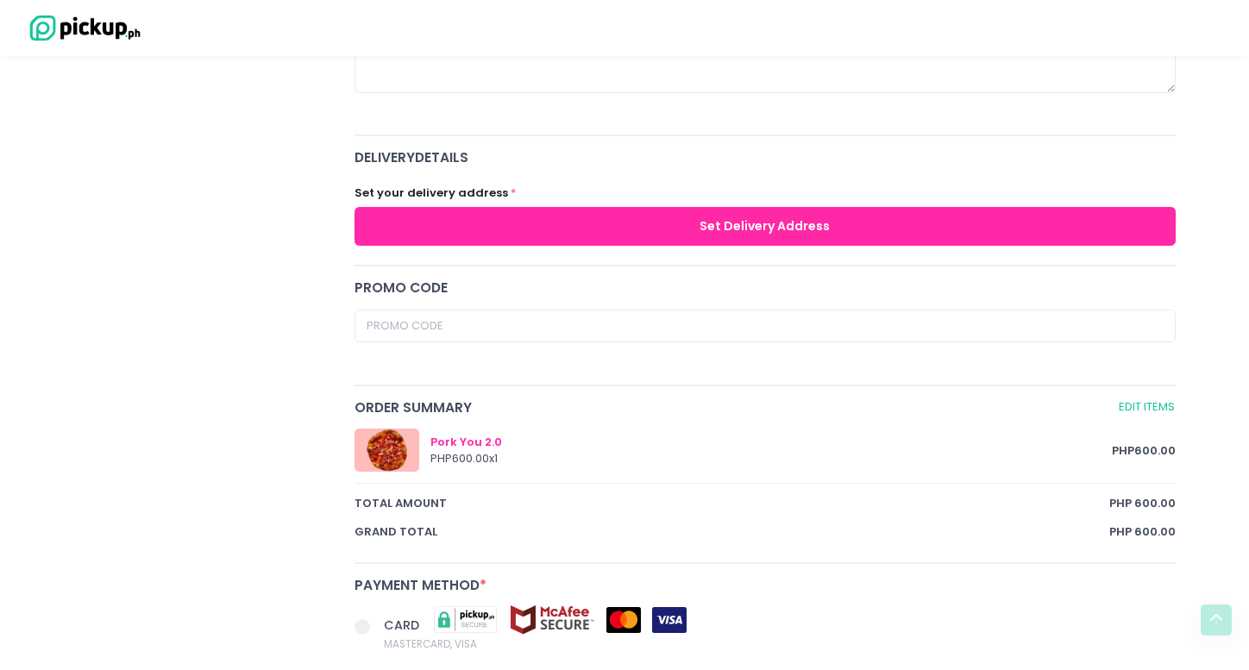
type input "9178084428"
click at [738, 238] on button "Set Delivery Address" at bounding box center [765, 226] width 821 height 39
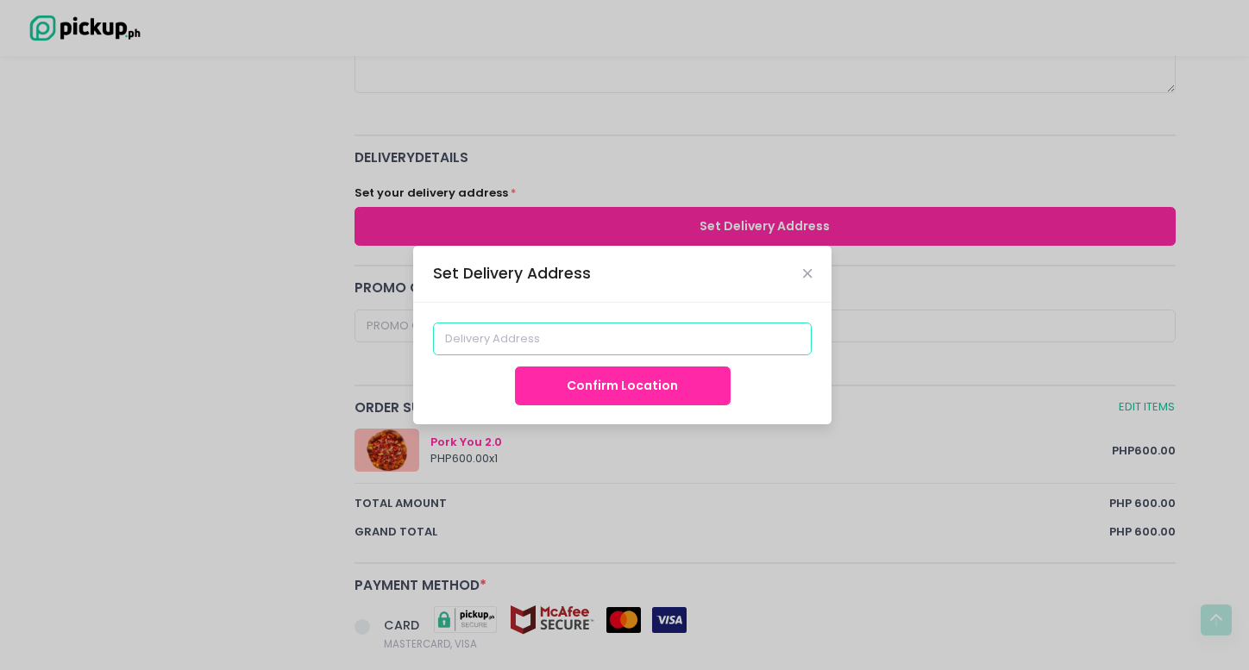
click at [628, 334] on input at bounding box center [623, 339] width 380 height 33
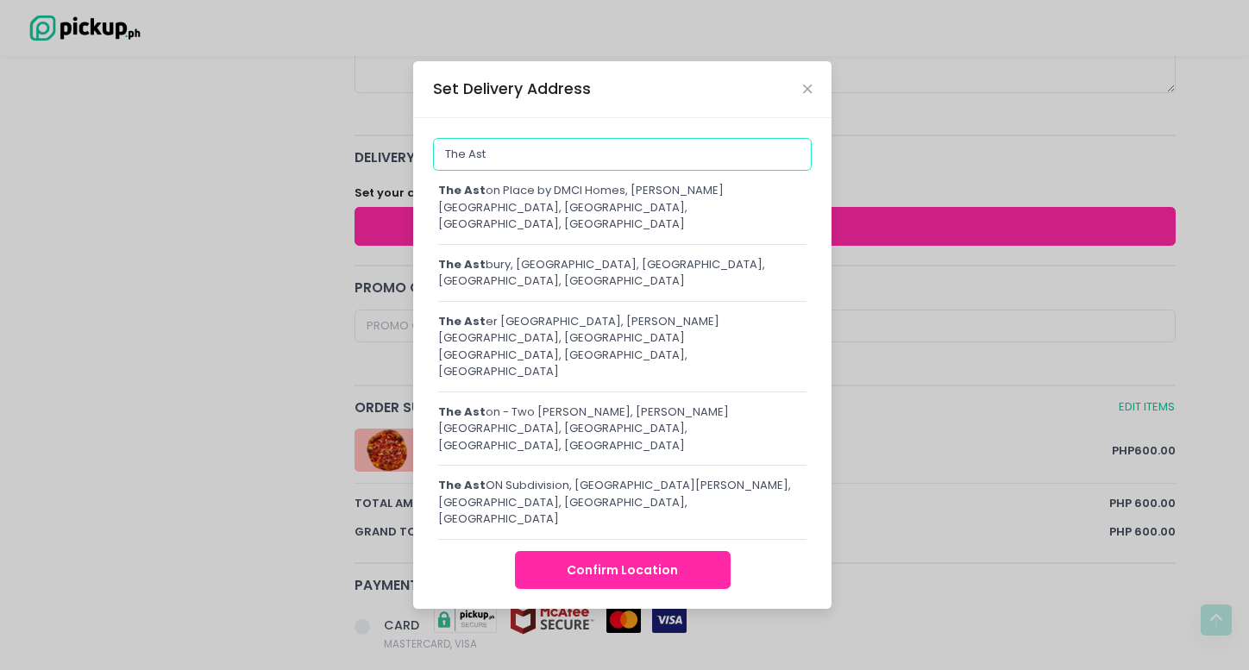
drag, startPoint x: 666, startPoint y: 193, endPoint x: 177, endPoint y: 216, distance: 489.7
click at [176, 215] on div "Set Delivery Address The Ast The Ast on Place by DMCI Homes, [PERSON_NAME][GEOG…" at bounding box center [624, 335] width 1249 height 670
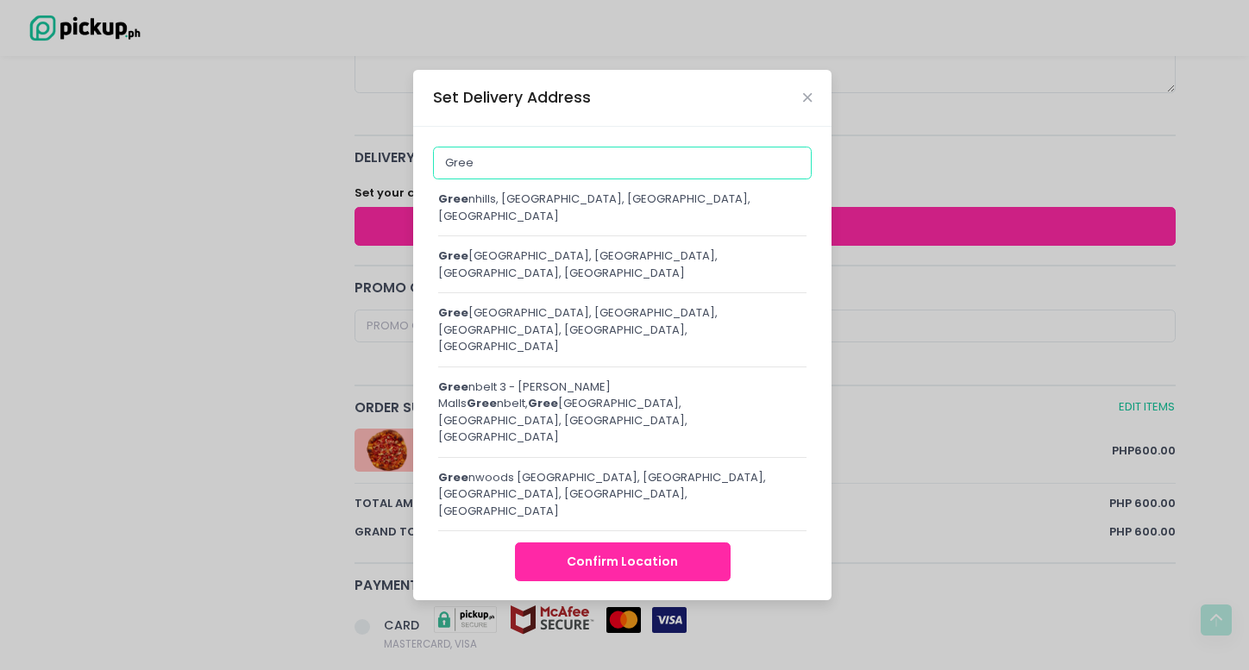
type input "Greenbelt Madison, [STREET_ADDRESS][PERSON_NAME]"
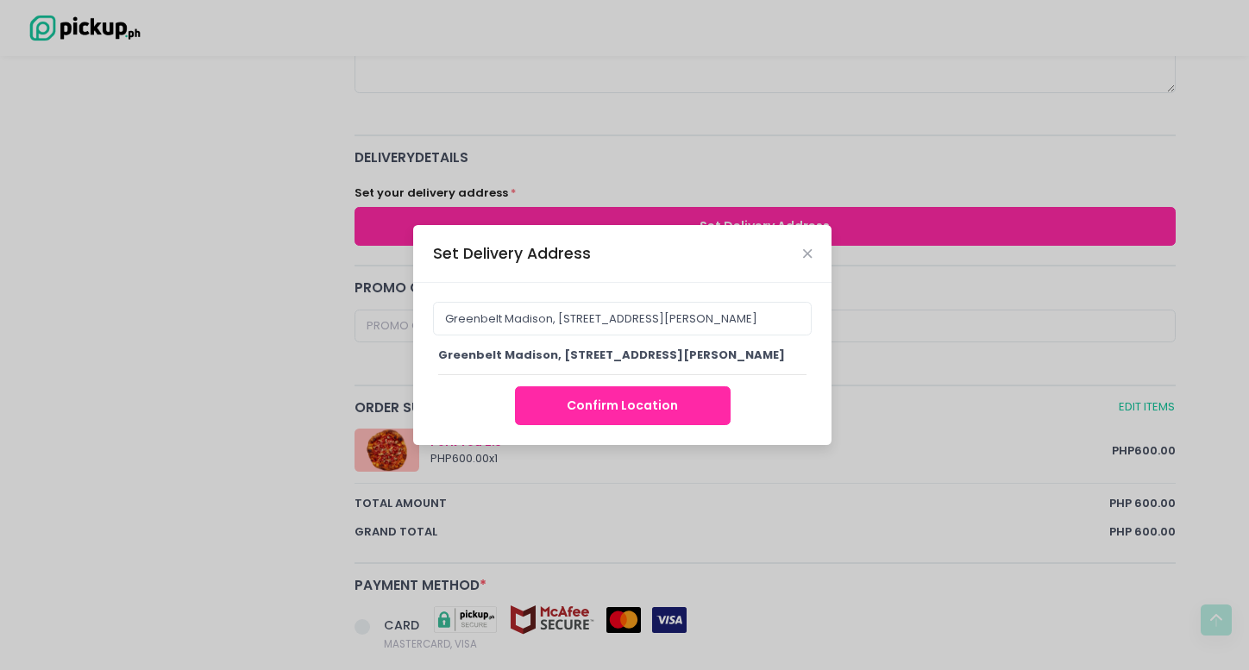
click at [709, 407] on button "Confirm Location" at bounding box center [623, 405] width 216 height 39
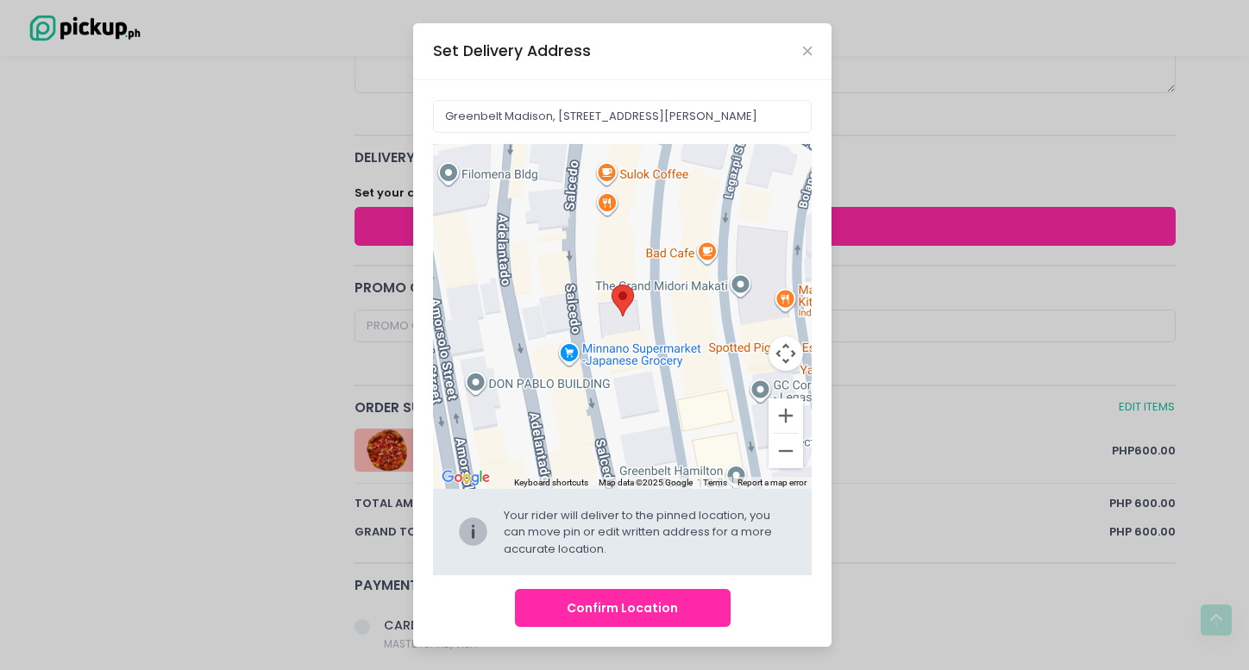
click at [627, 607] on button "Confirm Location" at bounding box center [623, 608] width 216 height 39
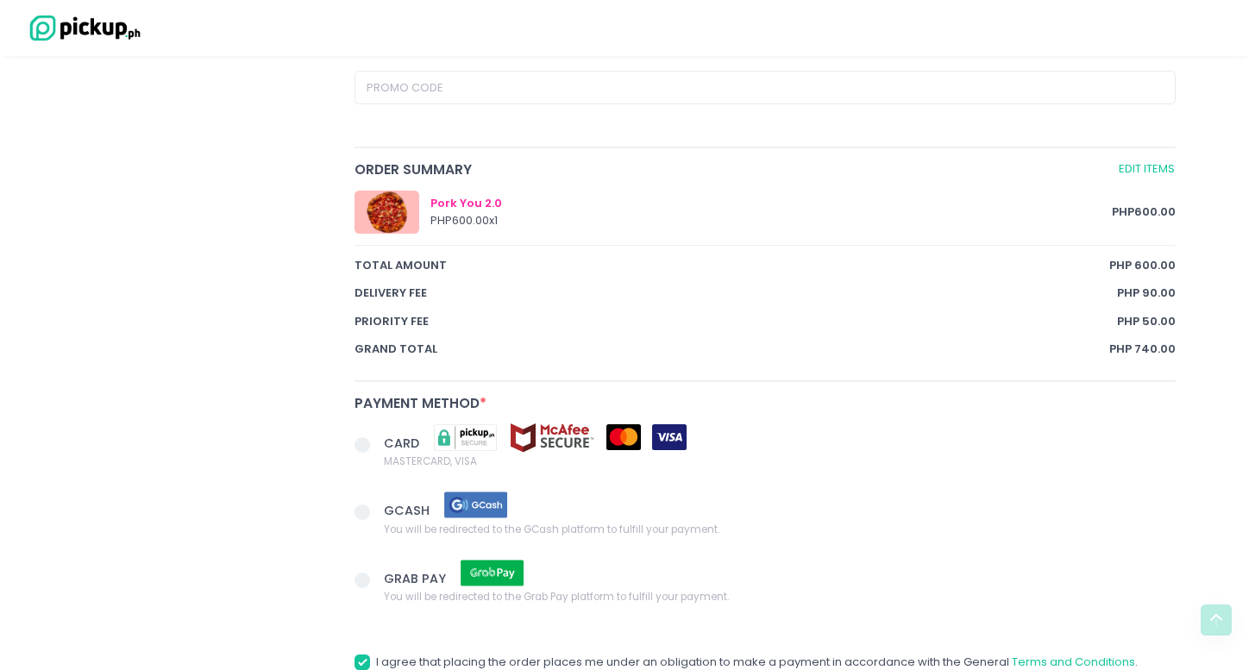
scroll to position [889, 0]
click at [362, 507] on span at bounding box center [363, 511] width 16 height 16
click at [376, 507] on input "GCASH You will be redirected to the GCash platform to fulfill your payment." at bounding box center [381, 507] width 11 height 11
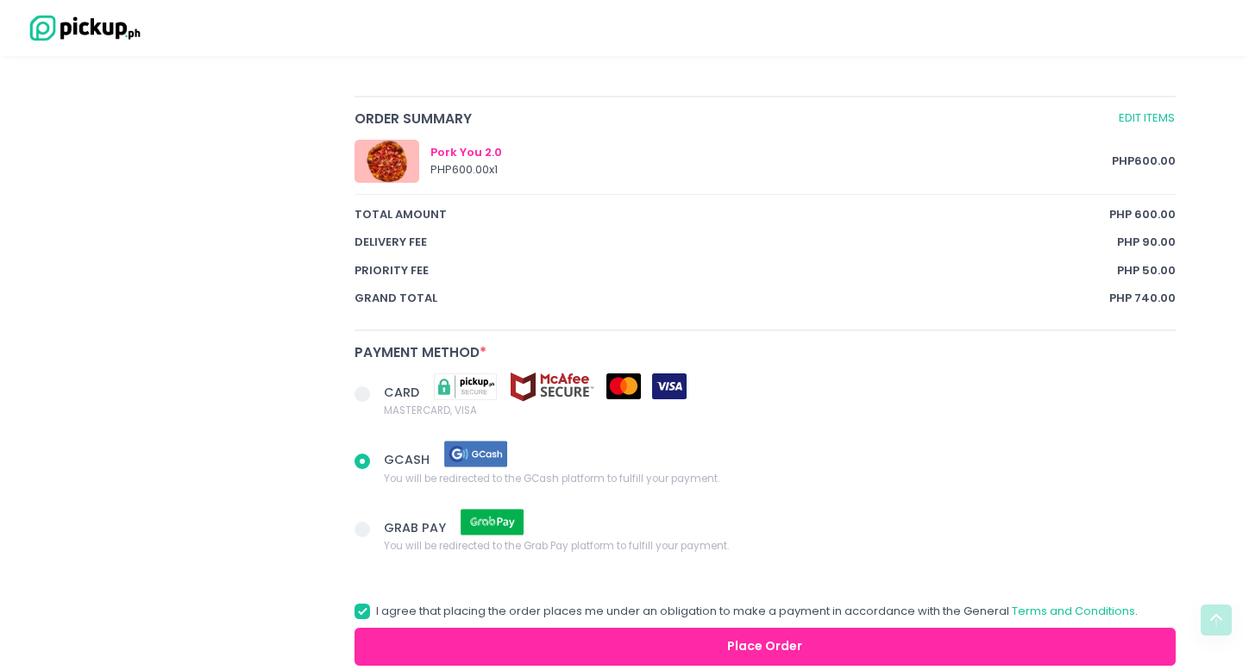
scroll to position [1034, 0]
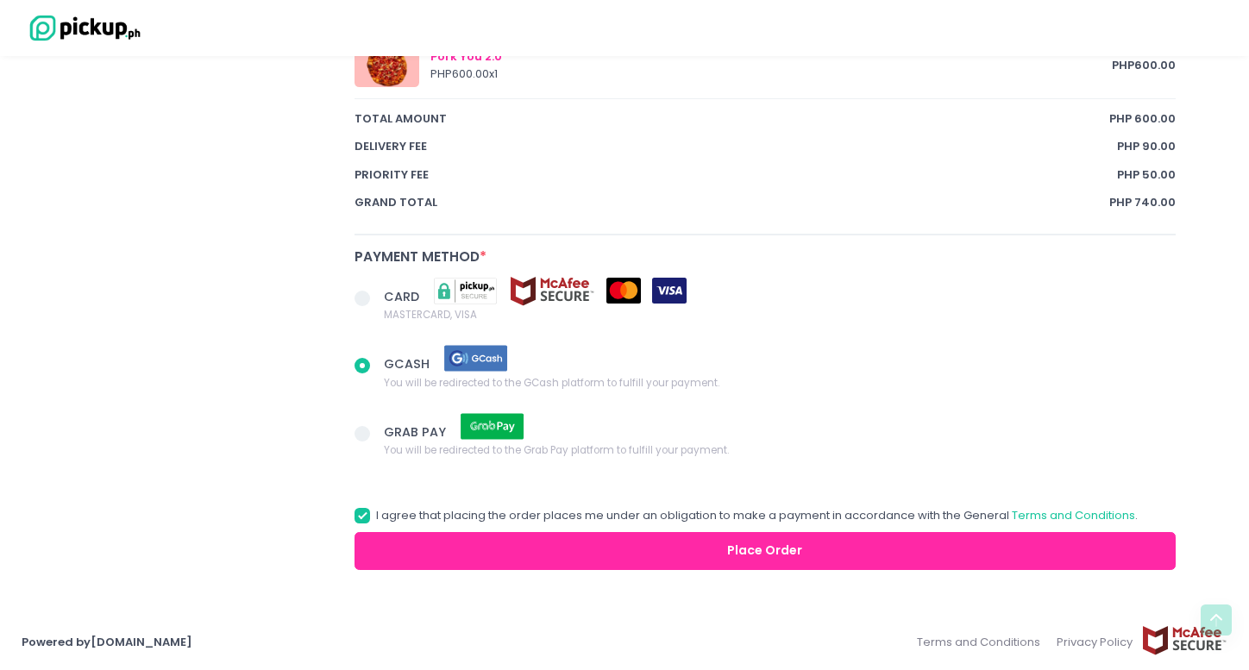
click at [679, 546] on button "Place Order" at bounding box center [765, 551] width 821 height 39
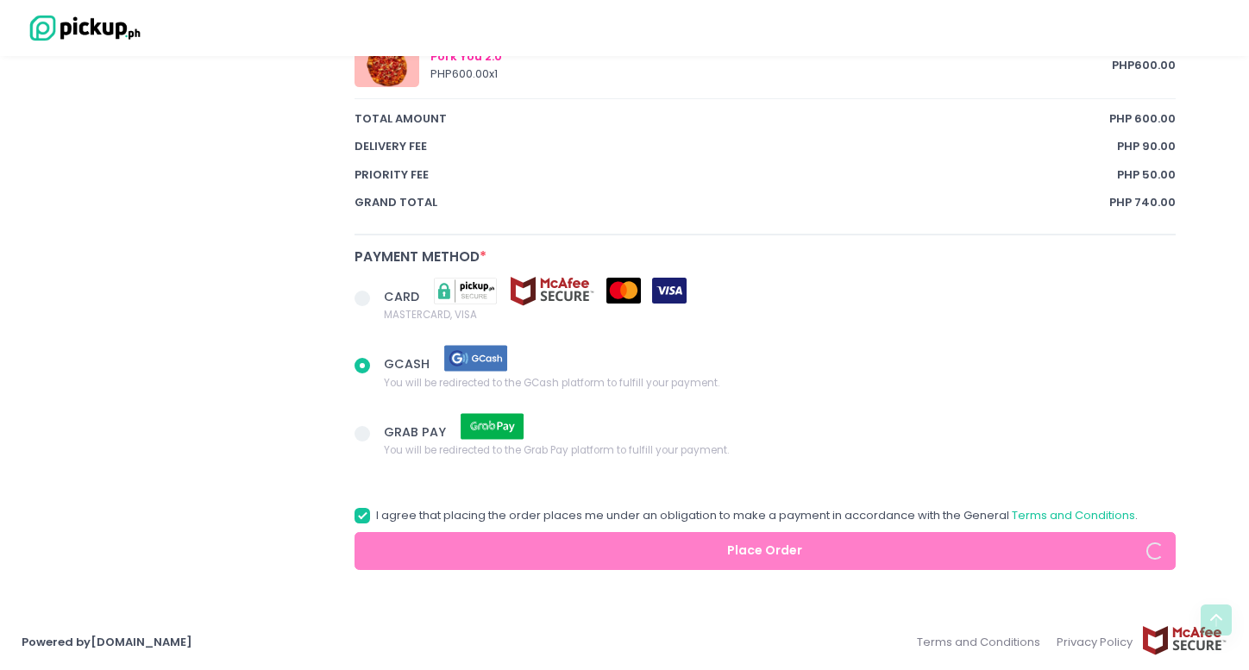
radio input "true"
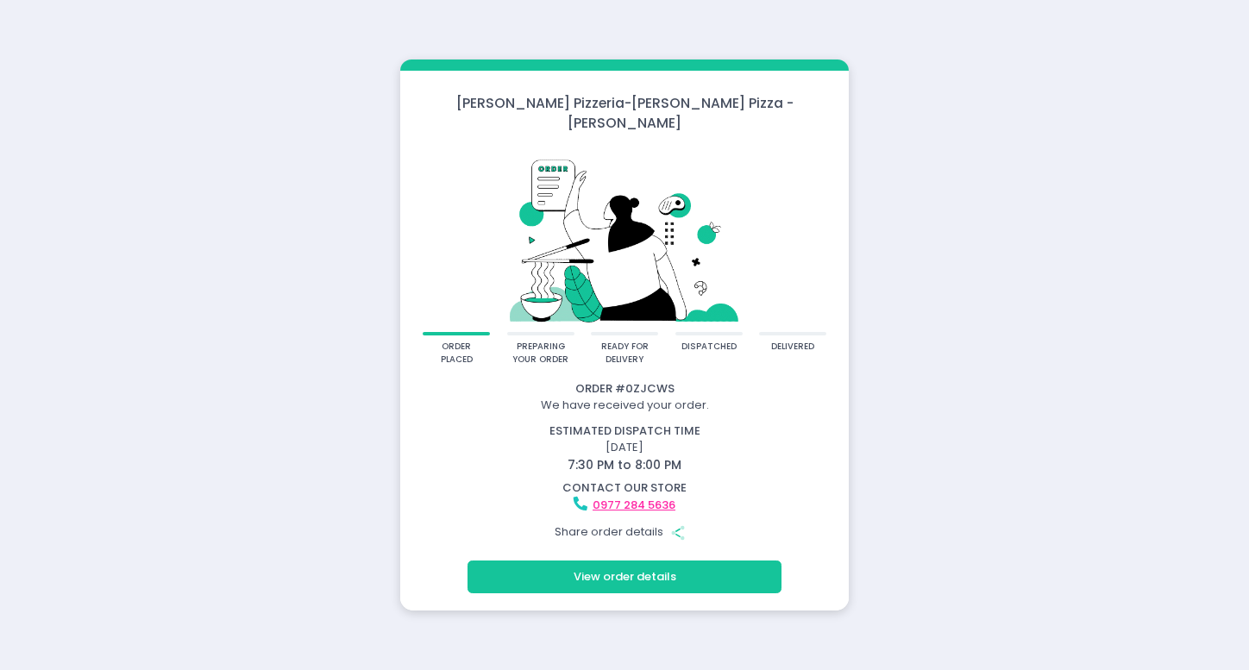
click at [719, 572] on button "View order details" at bounding box center [625, 577] width 314 height 33
